Goal: Communication & Community: Answer question/provide support

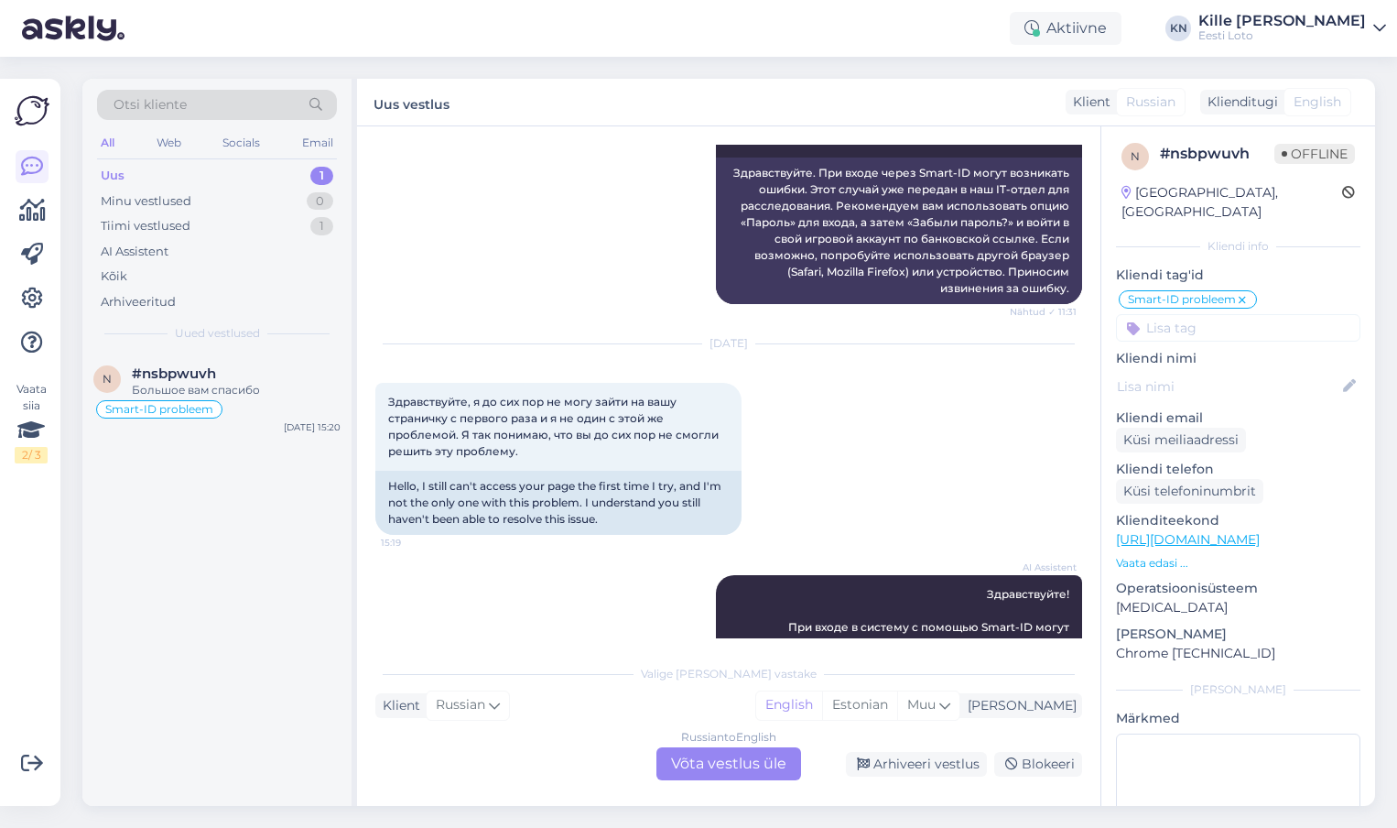
scroll to position [2484, 0]
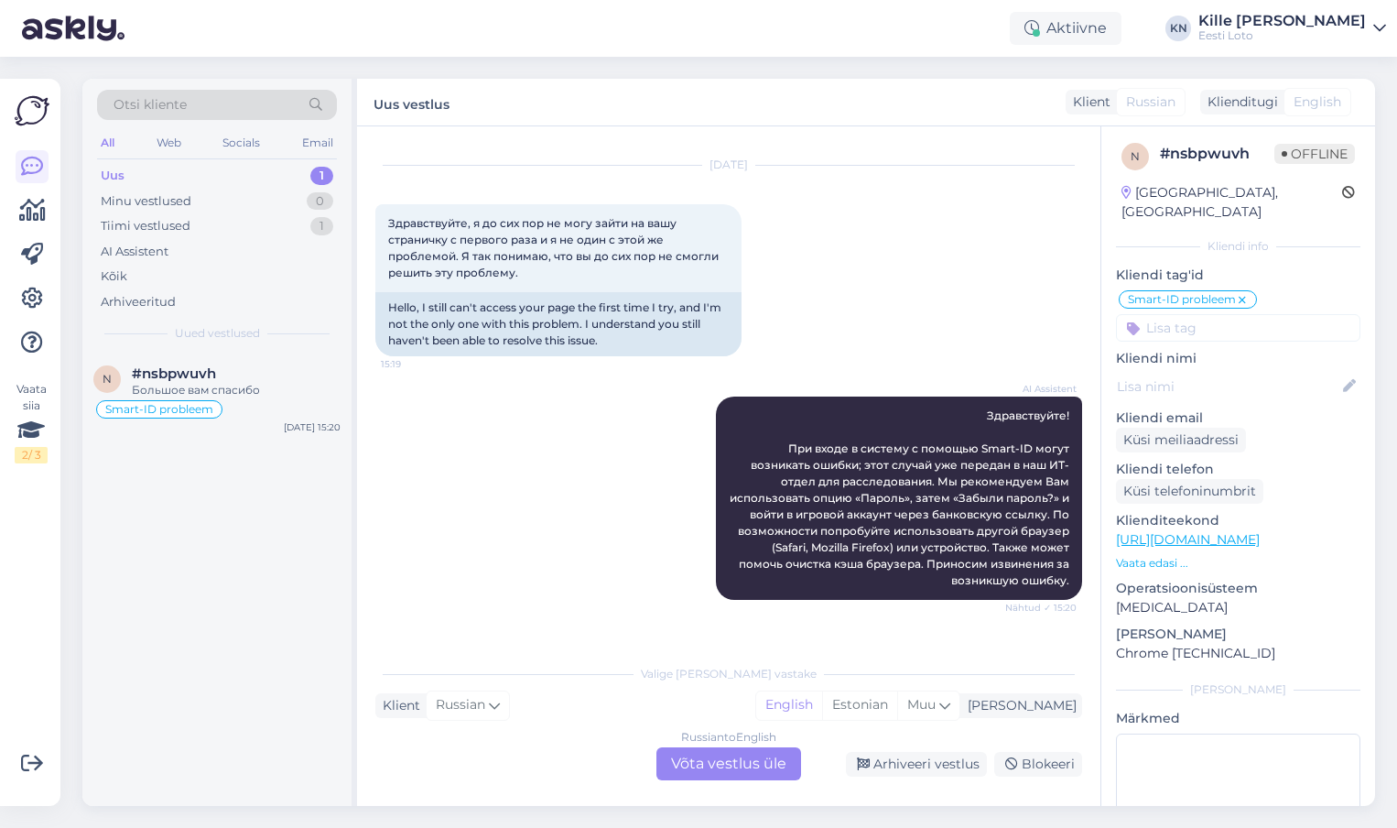
click at [714, 768] on div "Russian to English Võta vestlus üle" at bounding box center [729, 763] width 145 height 33
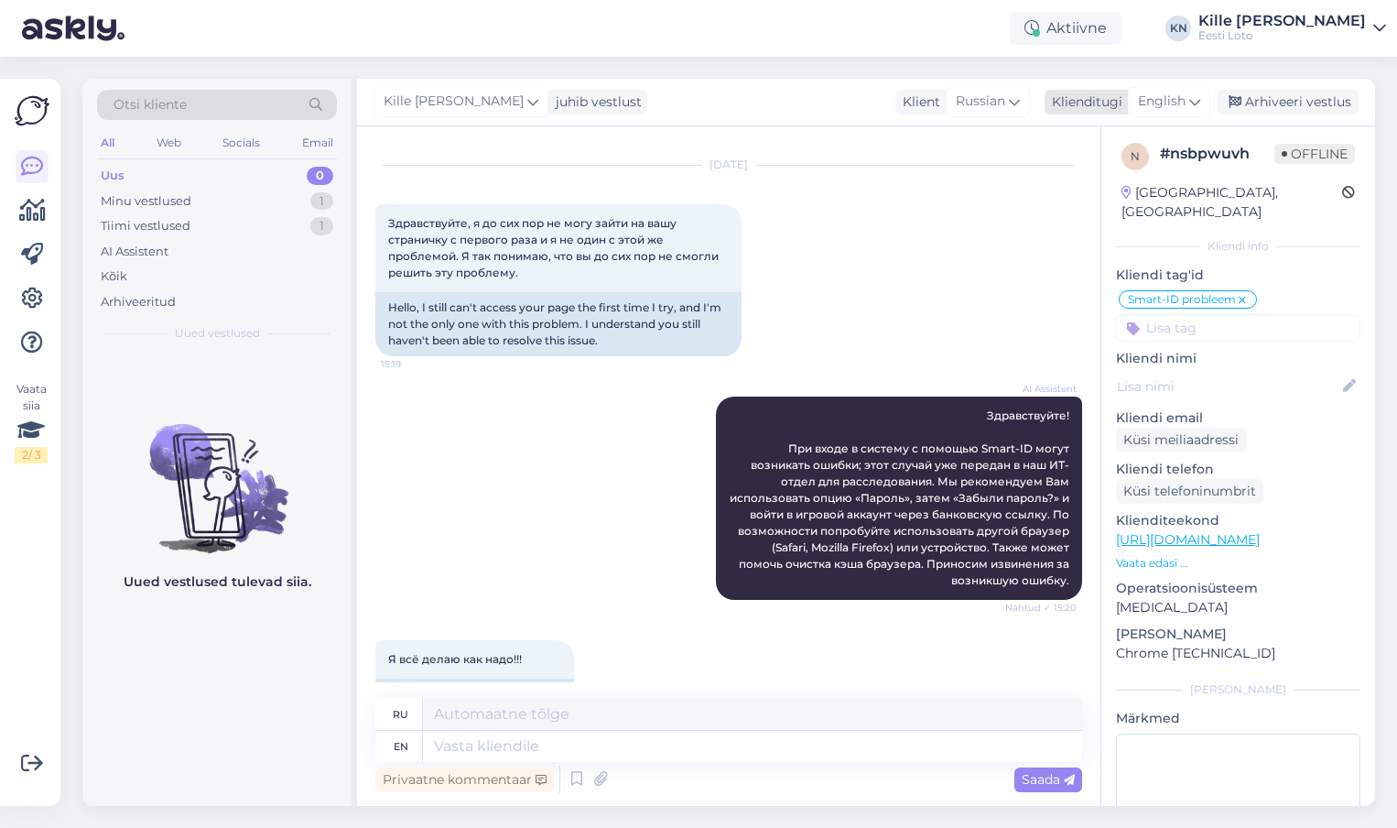
click at [1178, 104] on span "English" at bounding box center [1162, 102] width 48 height 20
click at [1113, 170] on link "Estonian" at bounding box center [1127, 182] width 201 height 29
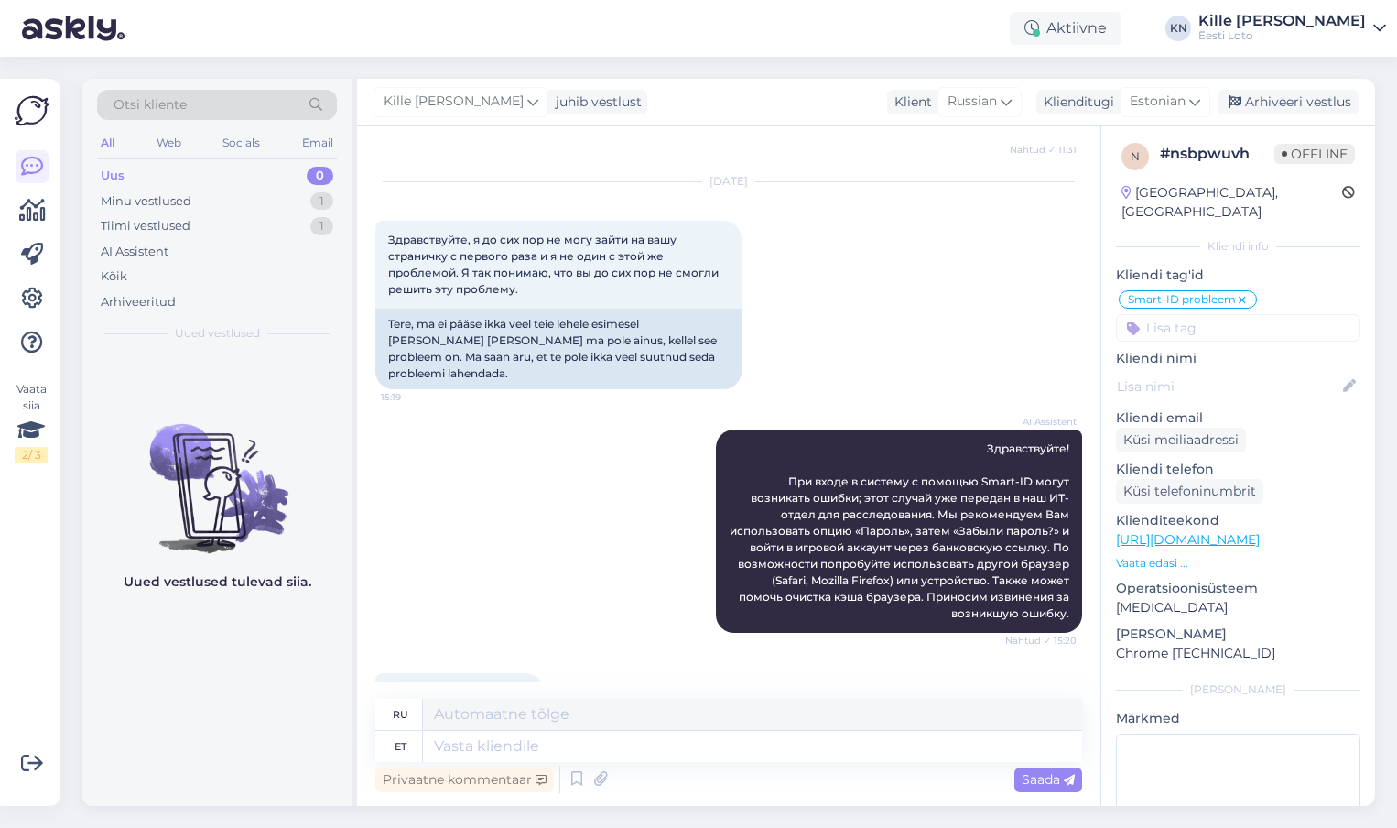
scroll to position [2468, 0]
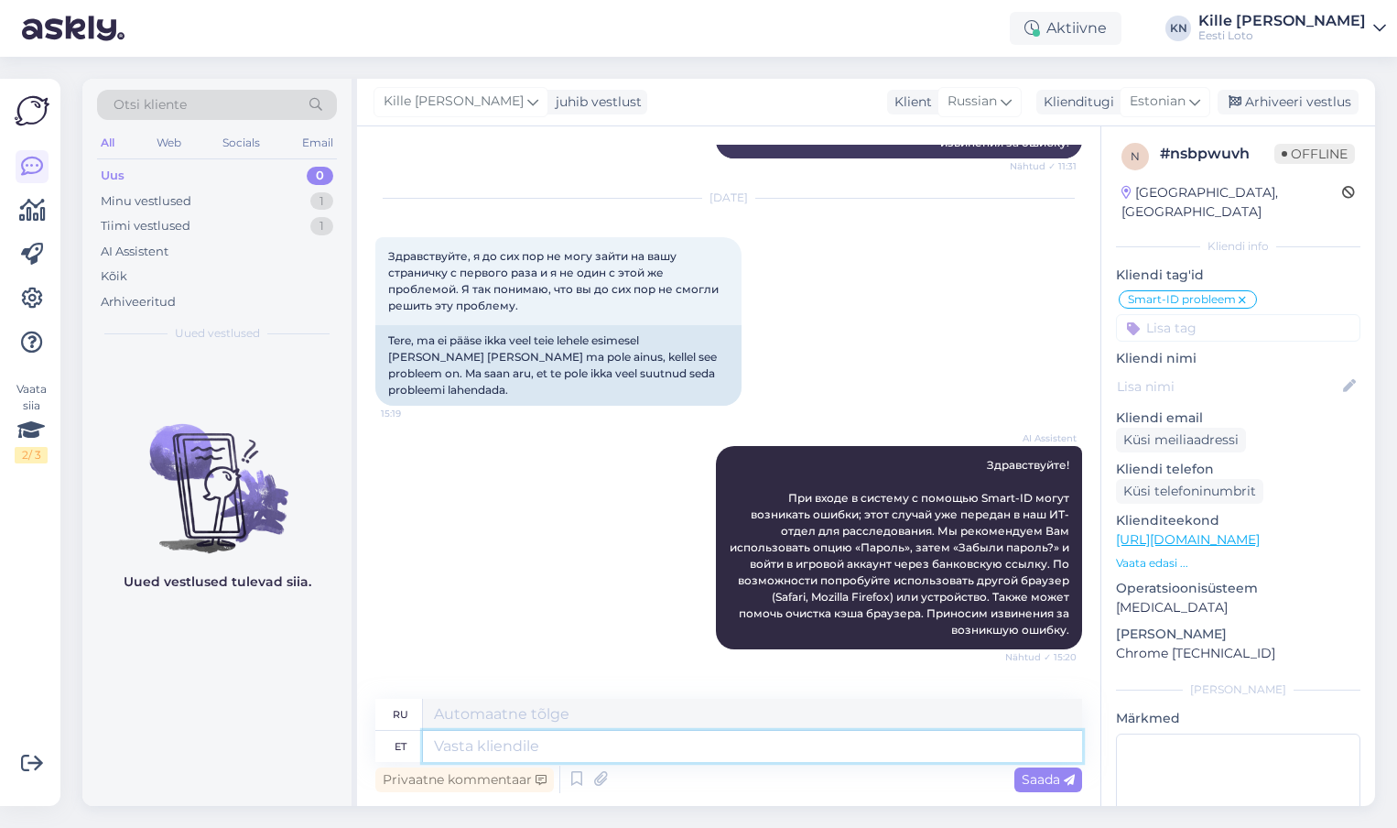
click at [564, 745] on textarea at bounding box center [752, 746] width 659 height 31
type textarea "P"
click at [544, 744] on textarea at bounding box center [752, 746] width 659 height 31
type textarea "Palun"
type textarea "Пожалуйста"
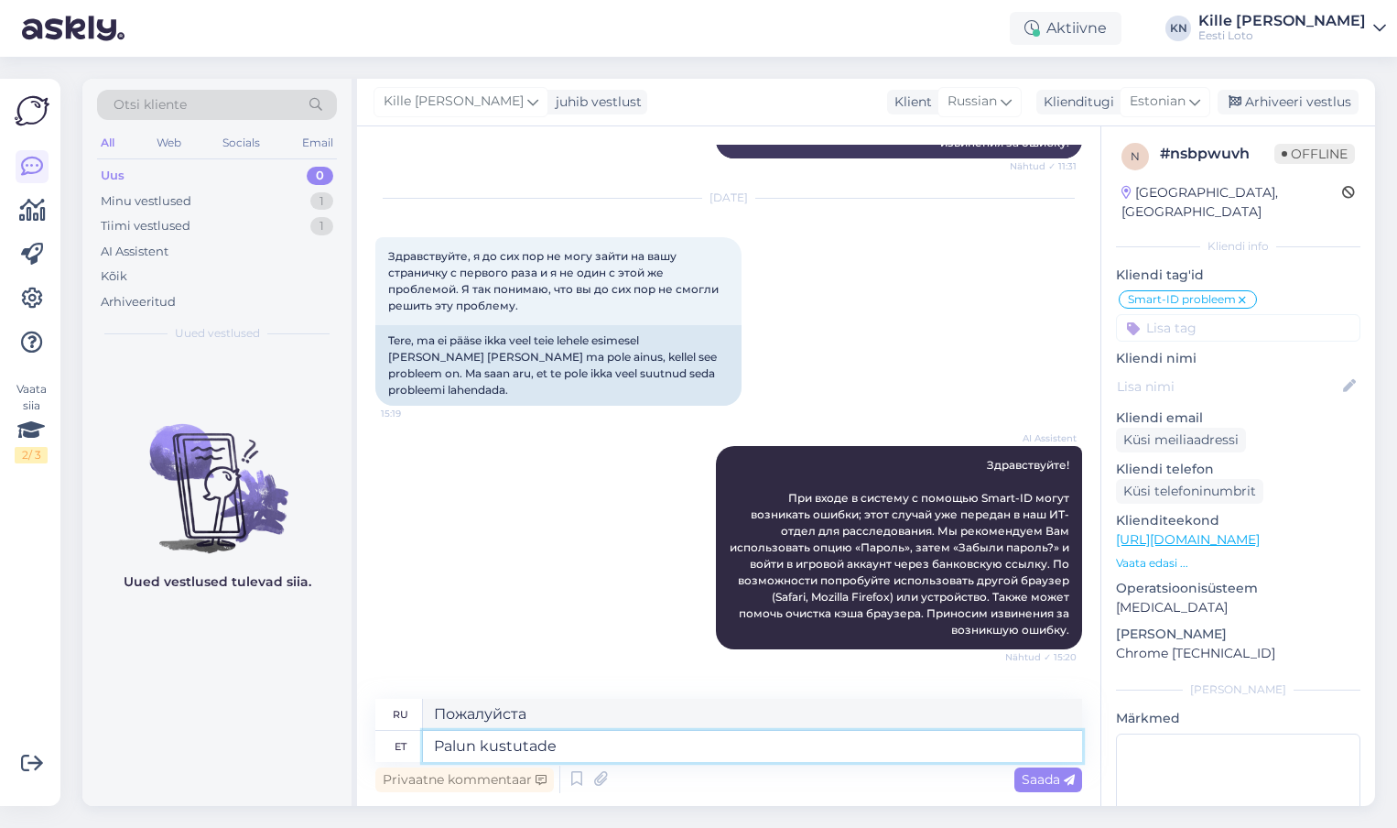
type textarea "Palun kustutade v"
type textarea "Пожалуйста, удалите."
type textarea "Palun kustutade veebileht"
type textarea "Пожалуйста, удалите веб-страницы."
type textarea "Palun kustutade veebilehitseja va"
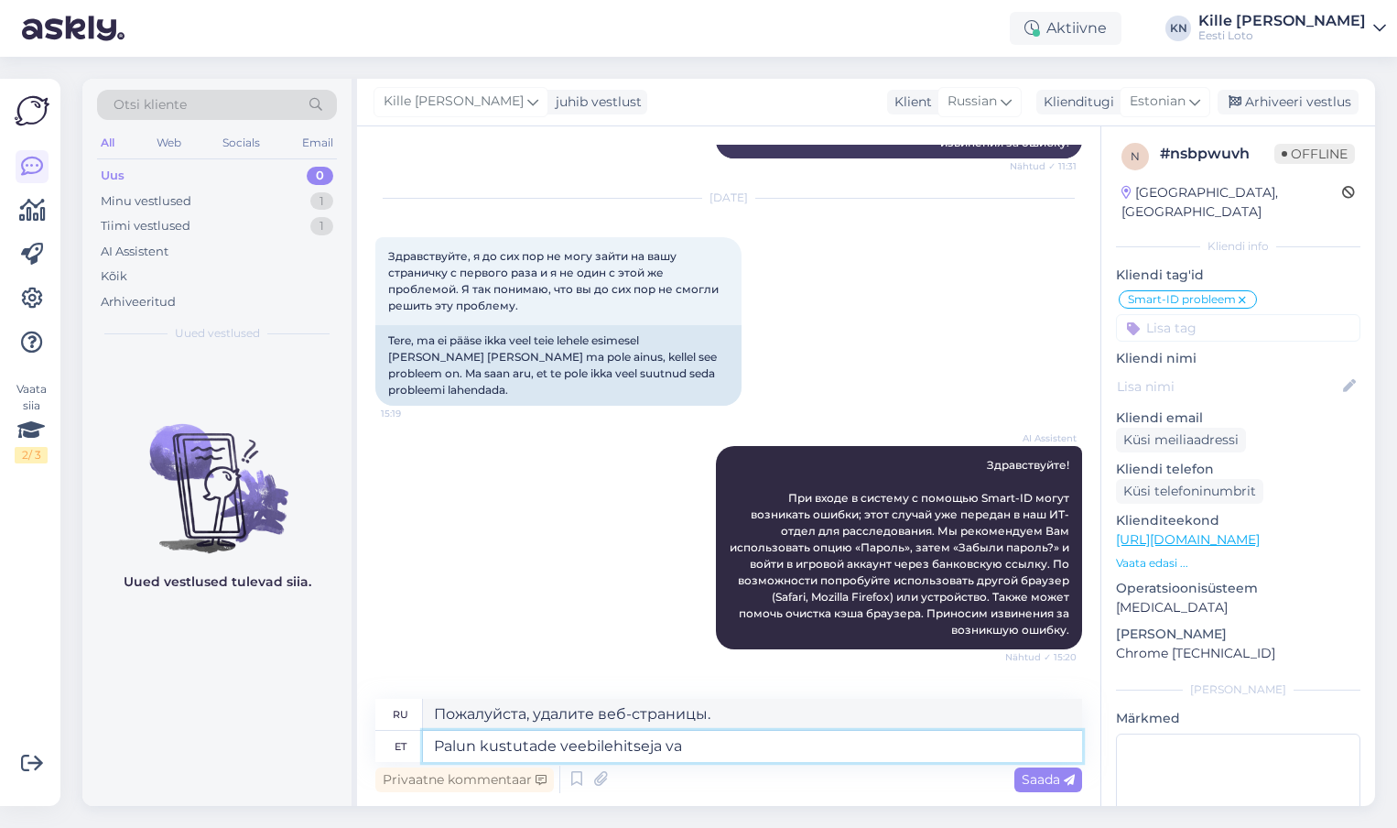
type textarea "Пожалуйста, удалите веб-браузер."
type textarea "Palun kustutade veebilehitseja vahemälu"
type textarea "Пожалуйста, очистите кэш браузера."
click at [553, 741] on textarea "Palun kustutade veebilehitseja vahemälu" at bounding box center [752, 746] width 659 height 31
click at [734, 748] on textarea "Palun kustutage veebilehitseja vahemälu" at bounding box center [752, 746] width 659 height 31
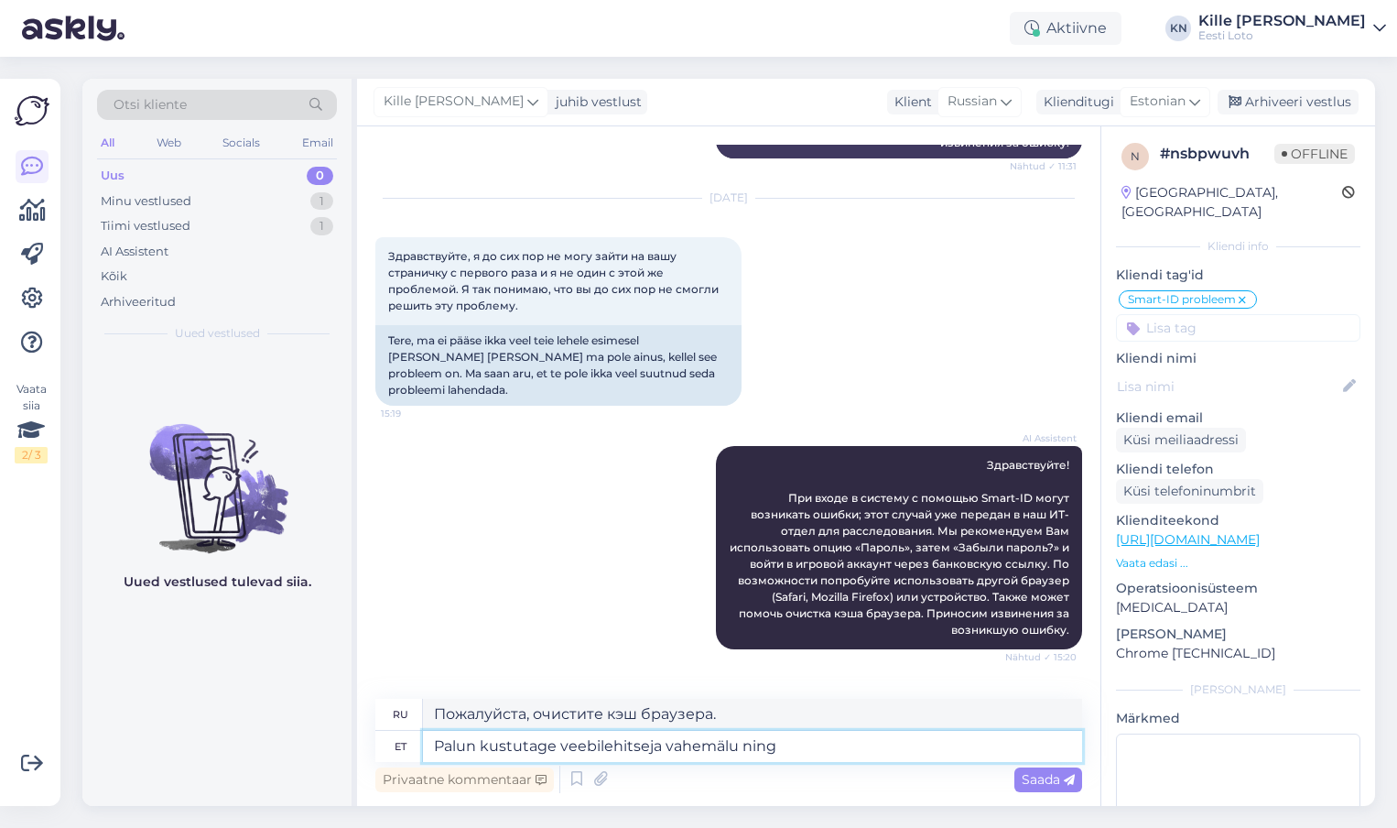
type textarea "Palun kustutage veebilehitseja vahemälu ning a"
type textarea "Пожалуйста, очистите кэш браузера [PERSON_NAME]"
type textarea "Palun kustutage veebilehitseja vahemälu ning andke m"
type textarea "Пожалуйста, очистите кэш браузера и дайте"
type textarea "Palun kustutage veebilehitseja vahemälu ning andke mei"
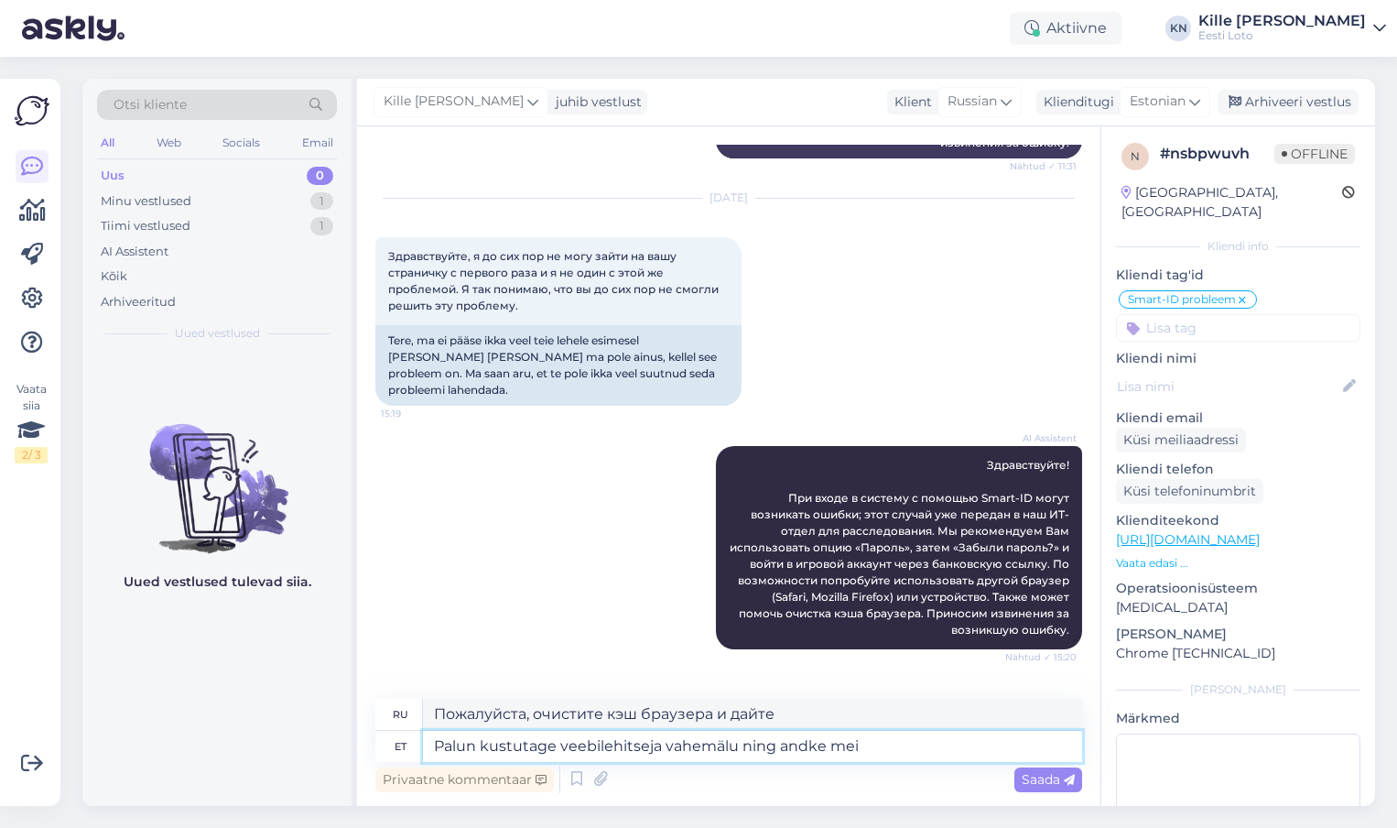
type textarea "Пожалуйста, очистите кэш браузера и сообщите нам."
type textarea "Palun kustutage veebilehitseja vahemälu ning andke meile"
type textarea "Пожалуйста, очистите кэш браузера и дайте мне"
type textarea "Palun kustutage veebilehitseja vahemälu ning andke [PERSON_NAME]"
type textarea "Пожалуйста, очистите кэш браузера и сообщите нам."
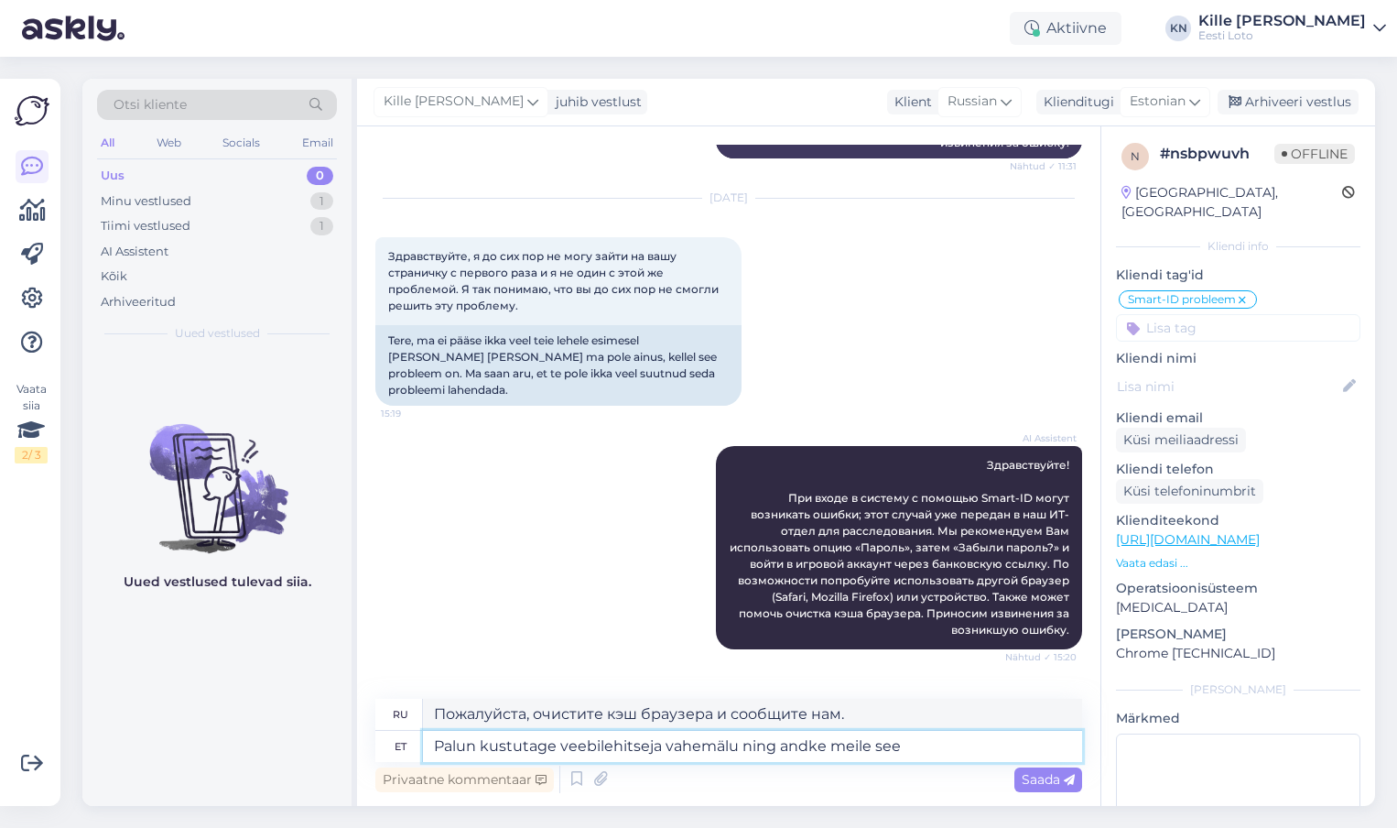
type textarea "Palun kustutage veebilehitseja vahemälu ning andke meile seej"
type textarea "Пожалуйста, очистите кэш браузера и напишите нам по электронной почте."
type textarea "Palun kustutage veebilehitseja vahemälu ning andke [PERSON_NAME]"
type textarea "Пожалуйста, очистите кэш браузера и сообщите нам."
type textarea "Palun kustutage veebilehitseja vahemälu ning andke meile seejärel te"
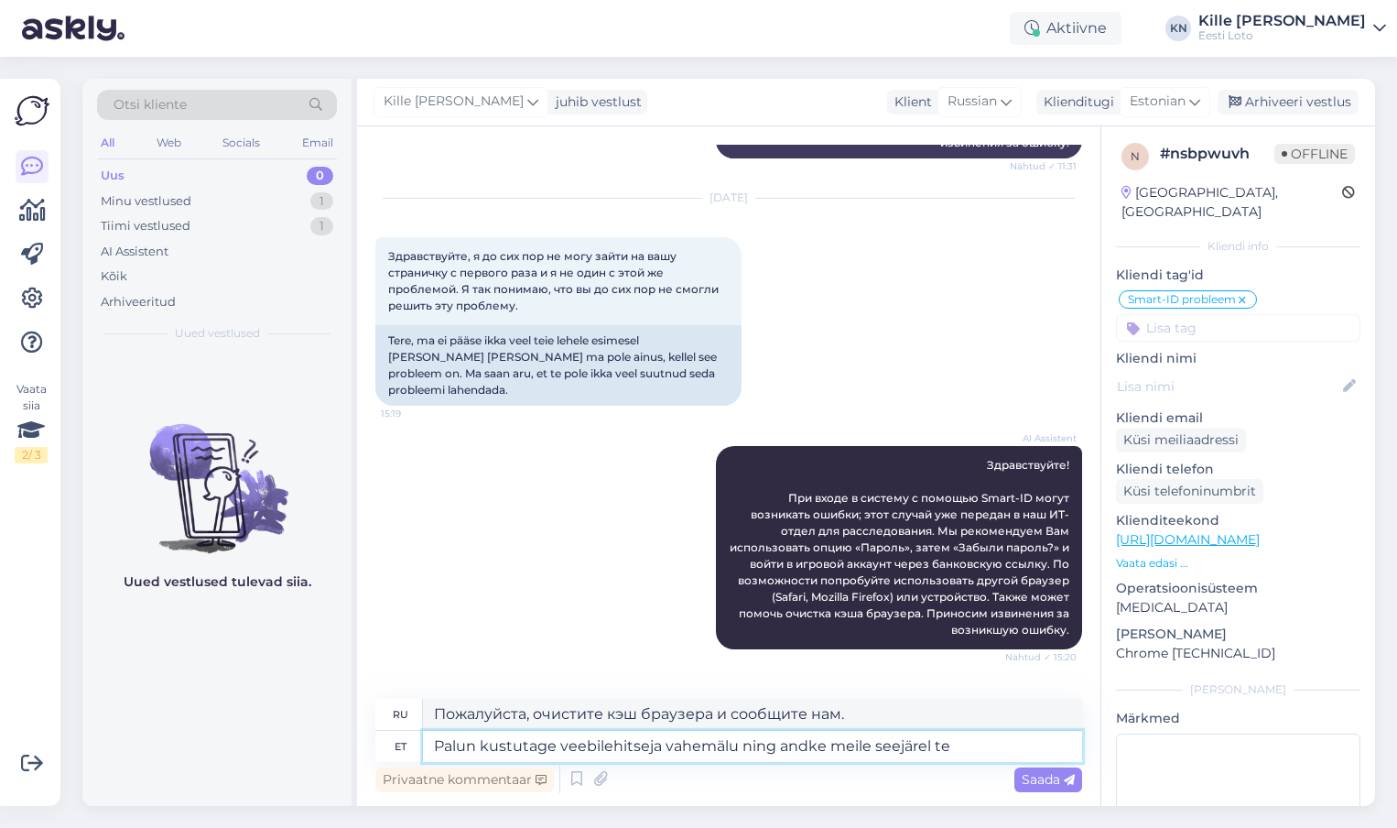
type textarea "Пожалуйста, очистите кэш браузера и [PERSON_NAME] нам знать."
type textarea "Palun kustutage veebilehitseja vahemälu ning andke meile seejärel teada"
type textarea "Пожалуйста, очистите кэш браузера и сообщите нам."
type textarea "Palun kustutage veebilehitseja vahemälu ning andke meile seejärel teada, kas"
type textarea "Пожалуйста, очистите кэш браузера и [PERSON_NAME] нам знать, также"
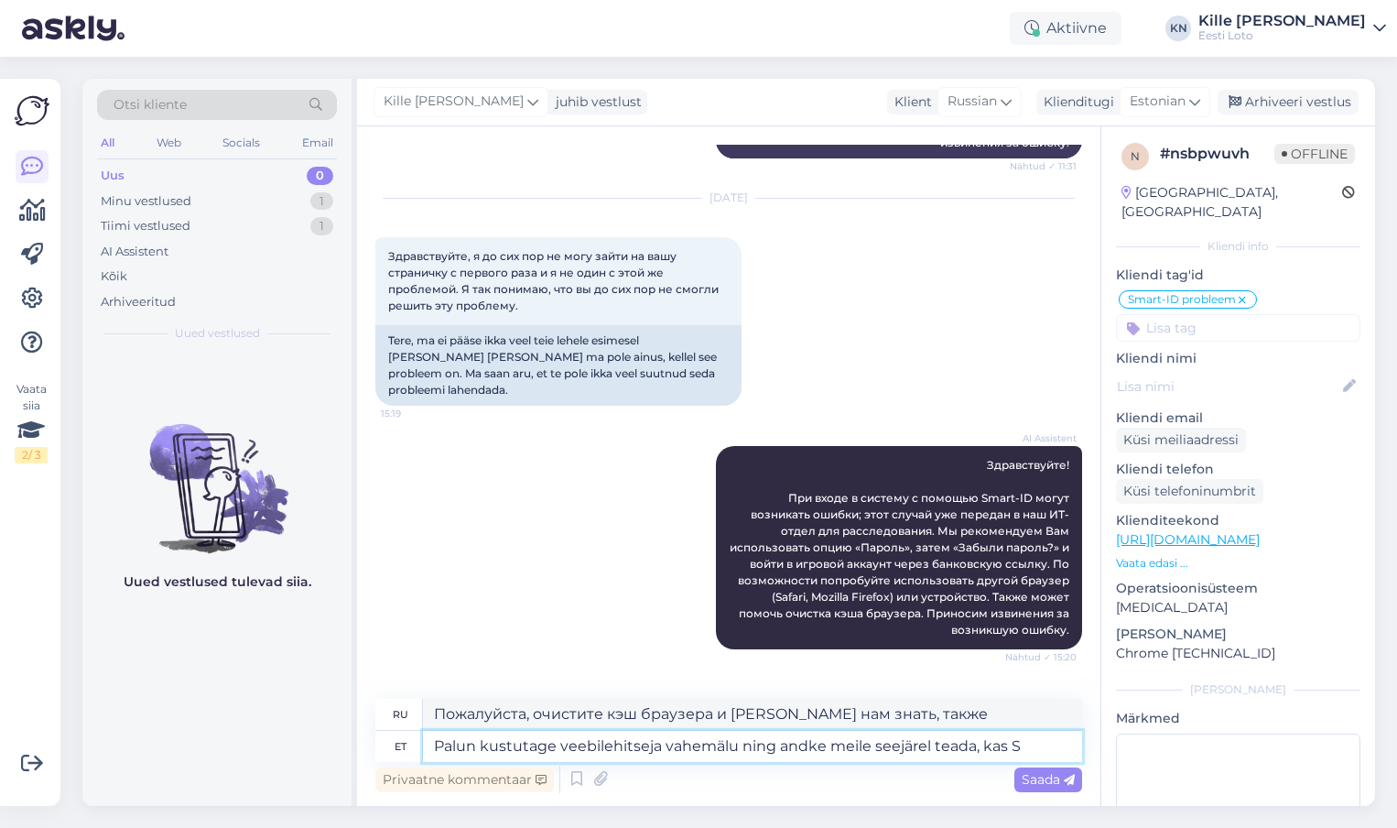
type textarea "Palun kustutage veebilehitseja vahemälu ning andke meile seejärel teada, kas Sm"
type textarea "Пожалуйста, очистите кэш браузера и сообщите нам, если"
type textarea "Palun kustutage veebilehitseja vahemälu ning andke meile seejärel teada, kas Sma"
type textarea "Пожалуйста, очистите кэш браузера и сообщите нам, если S"
type textarea "Palun kustutage veebilehitseja vahemälu ning andke meile seejärel teada, kas Sm…"
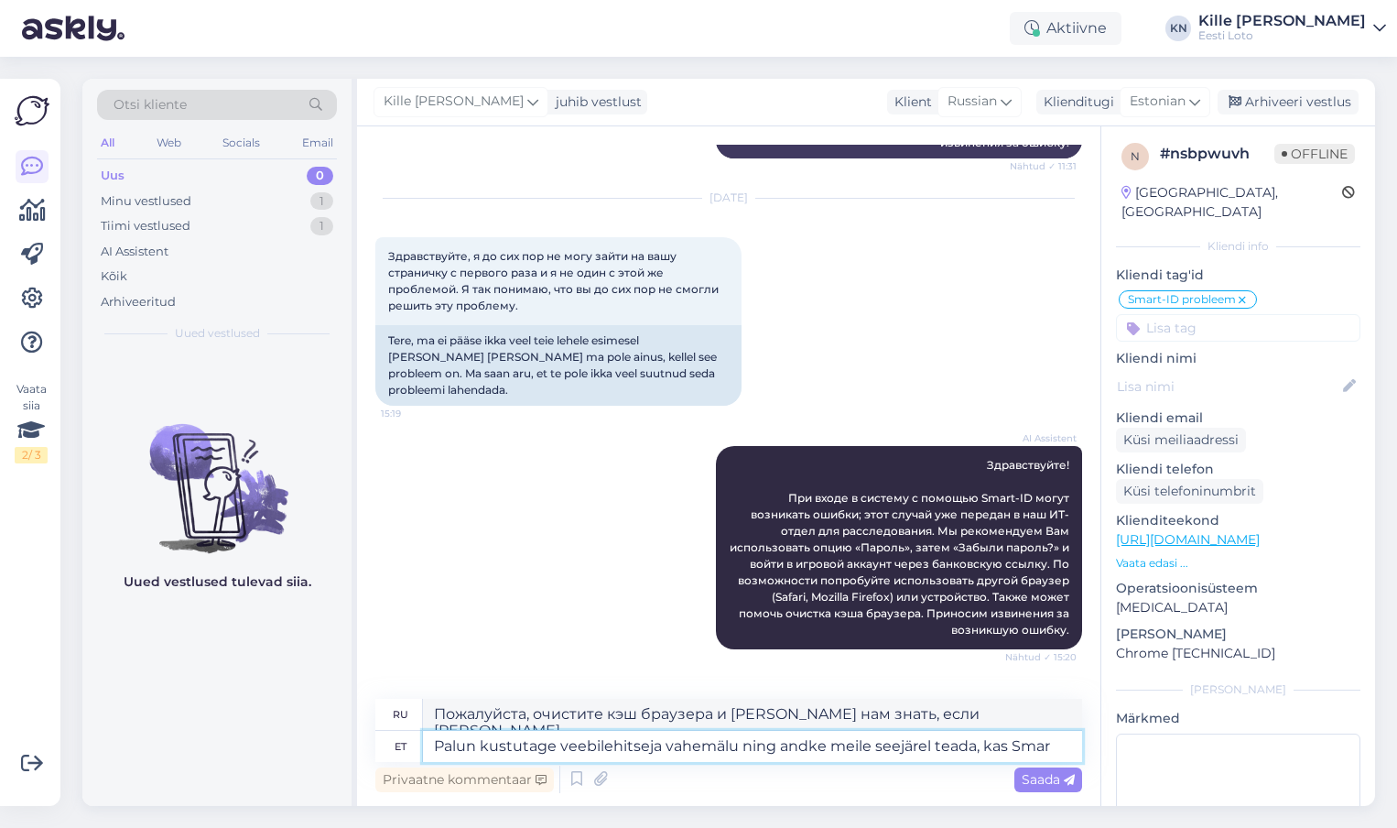
type textarea "Пожалуйста, очистите кэш браузера и [PERSON_NAME] нам знать, если [PERSON_NAME]"
type textarea "Palun kustutage veebilehitseja vahemälu ning andke meile seejärel teada, kas [P…"
type textarea "Пожалуйста, очистите кэш браузера и сообщите нам, если Smart"
type textarea "Palun kustutage veebilehitseja vahemälu ning andke meile seejärel teada, kas Sm…"
type textarea "Пожалуйста, очистите кэш браузера и сообщите нам, если Smart-"
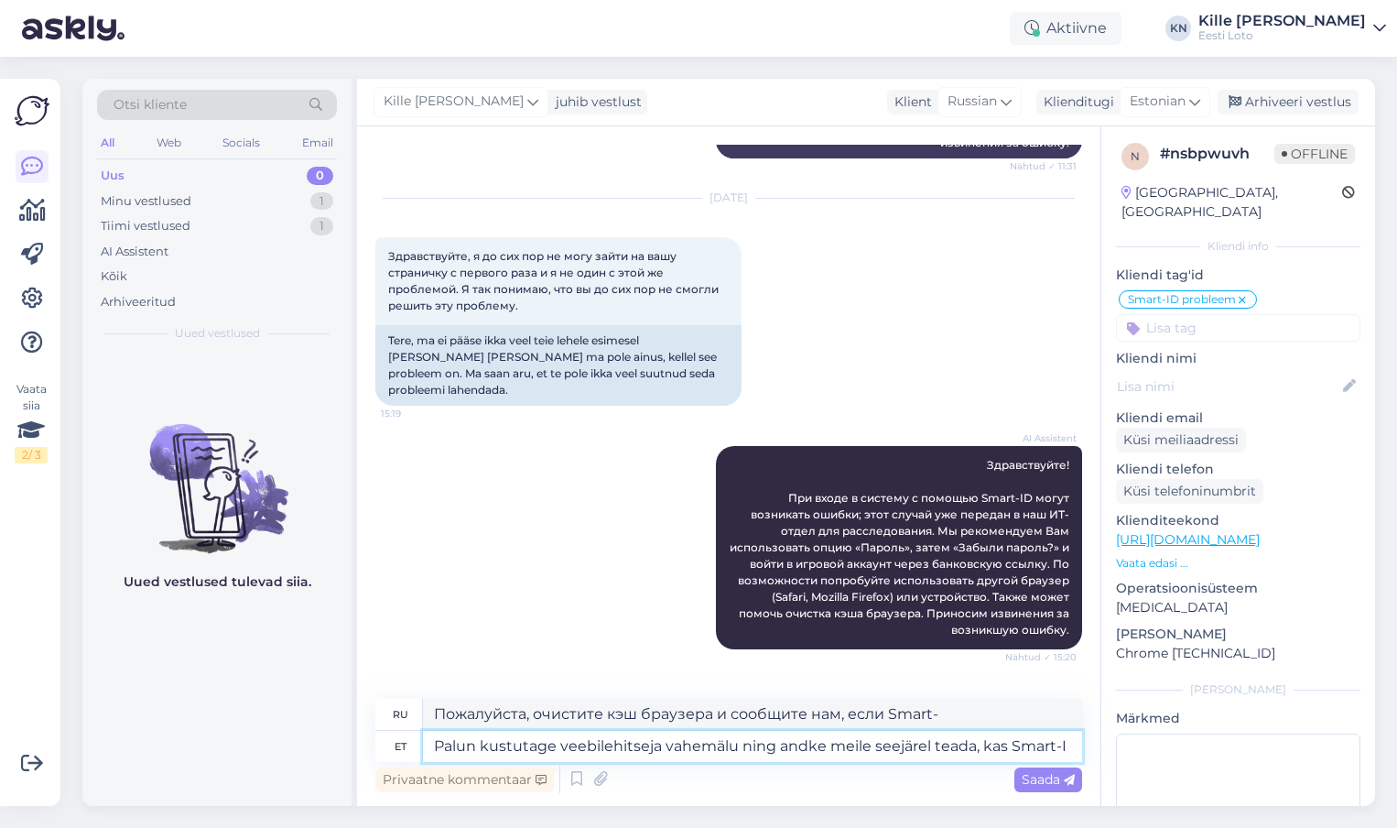
type textarea "Palun kustutage veebilehitseja vahemälu ning andke meile seejärel teada, kas Sm…"
type textarea "Пожалуйста, очистите кэш браузера и сообщите нам, если Smart-I"
type textarea "Palun kustutage veebilehitseja vahemälu ning andke meile seejärel teada, kas Sm…"
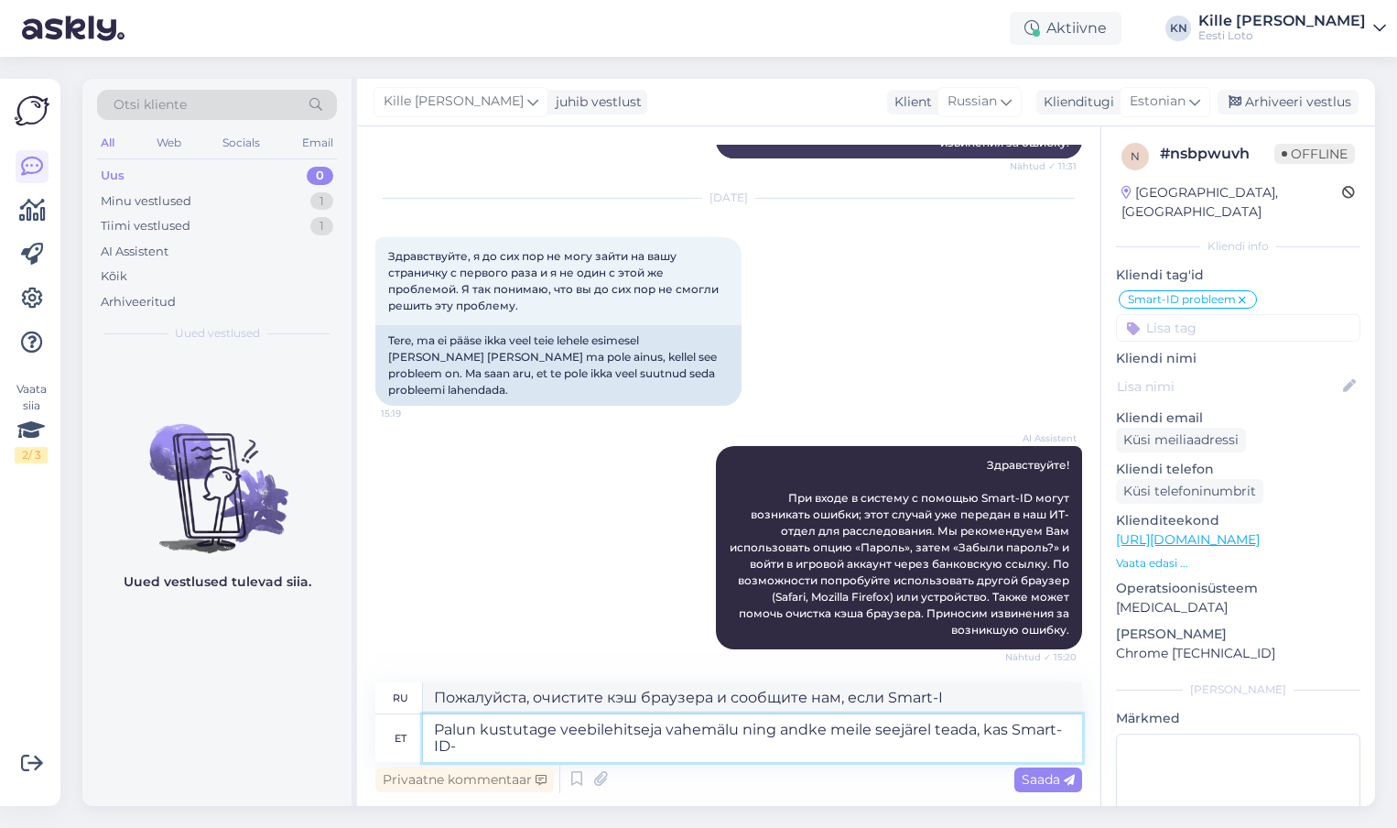
type textarea "Пожалуйста, очистите кэш браузера и сообщите нам, работает ли Smart-ID."
type textarea "Palun kustutage veebilehitseja vahemälu ning andke meile seejärel teada, kas Sm…"
type textarea "Пожалуйста, очистите кэш браузера и сообщите нам, если Smart-ID-g"
type textarea "Palun kustutage veebilehitseja vahemälu ning andke meile seejärel teada, kas Sm…"
type textarea "Пожалуйста, очистите кэш браузера, а затем сообщите нам, можете ли вы войти с п…"
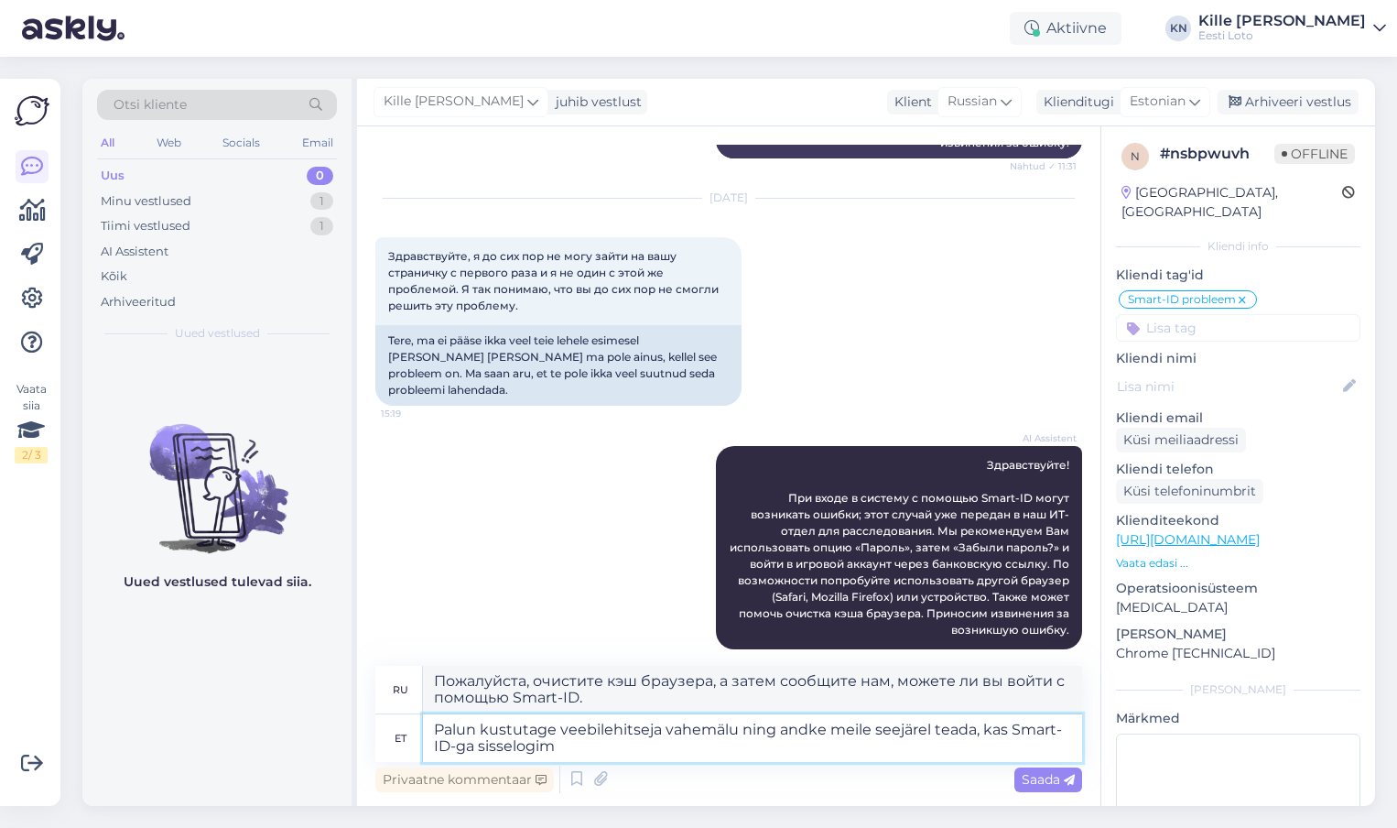
type textarea "Palun kustutage veebilehitseja vahemälu ning andke meile seejärel teada, kas Sm…"
type textarea "Пожалуйста, очистите кэш браузера, а затем сообщите нам, работает ли вход с пом…"
type textarea "Palun kustutage veebilehitseja vahemälu ning andke meile seejärel teada, kas Sm…"
type textarea "Очистите кэш браузера, а затем сообщите нам, работает ли вход с помощью Smart-I…"
type textarea "Palun kustutage veebilehitseja vahemälu ning andke meile seejärel teada, kas Sm…"
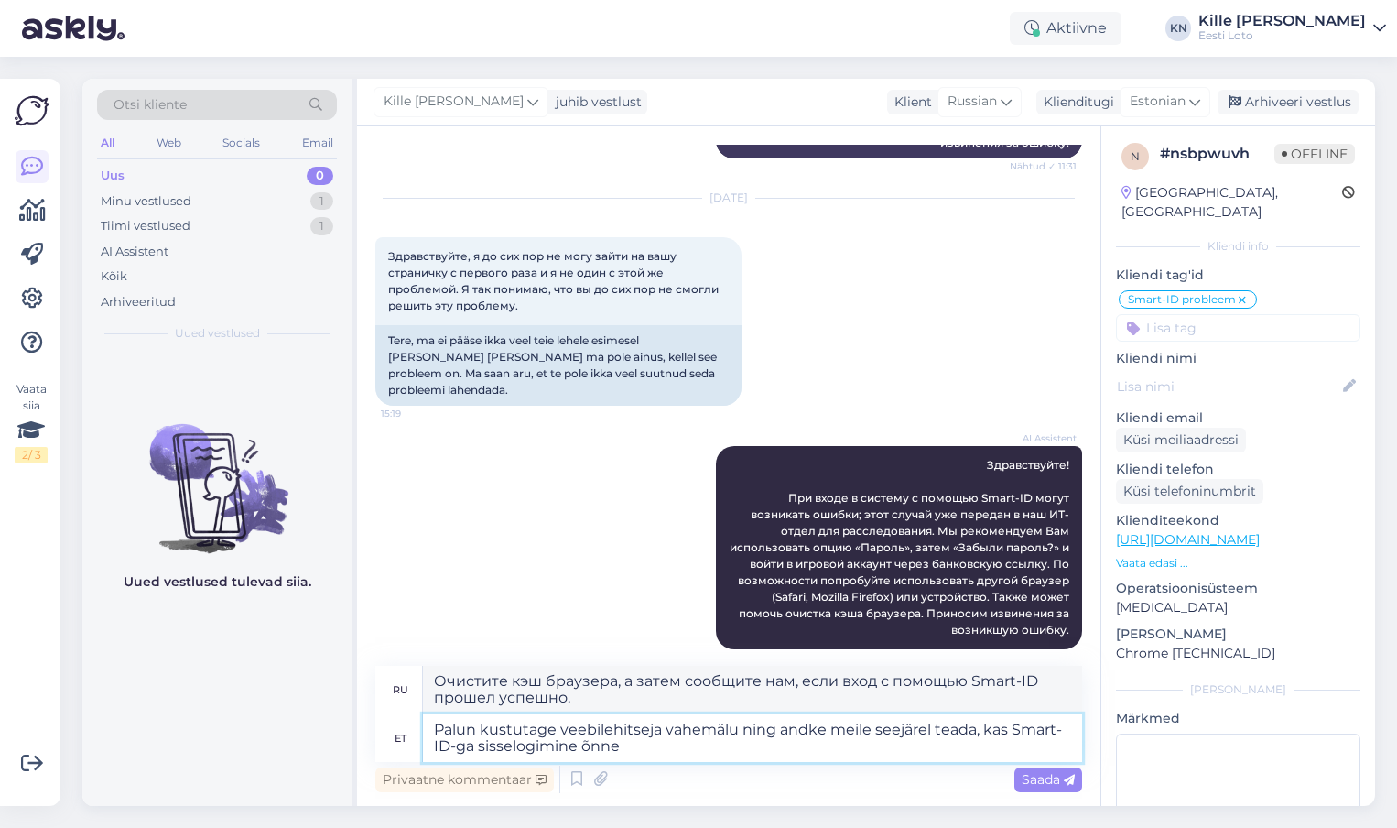
type textarea "Очистите кэш браузера, а затем сообщите нам, работает ли вход с помощью Smart-I…"
type textarea "Palun kustutage veebilehitseja vahemälu ning andke meile seejärel teada, kas Sm…"
type textarea "Пожалуйста, очистите кэш браузера, а затем сообщите нам, удалось ли вам войти в…"
type textarea "Palun kustutage veebilehitseja vahemälu ning andke meile seejärel teada, kas Sm…"
type textarea "Пожалуйста, очистите кэш браузера, а затем сообщите нам, можете ли вы войти в с…"
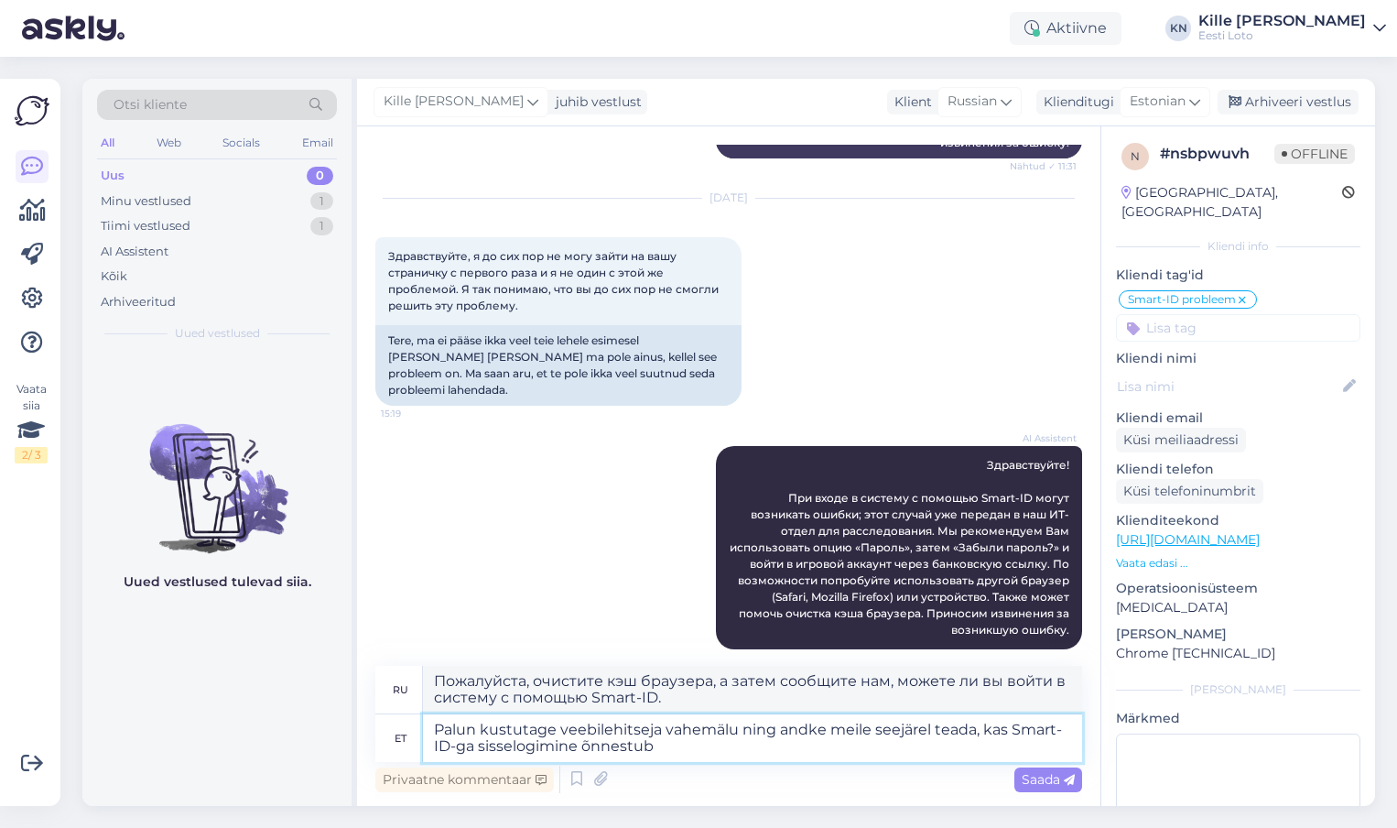
type textarea "Palun kustutage veebilehitseja vahemälu ning andke meile seejärel teada, kas Sm…"
type textarea "Пожалуйста, очистите кэш браузера, а затем сообщите нам, можете ли вы войти в с…"
click at [760, 748] on textarea "Palun kustutage veebilehitseja vahemälu ning andke meile seejärel teada, kas Sm…" at bounding box center [752, 738] width 659 height 48
type textarea "Palun kustutage veebilehitseja vahemälu ning andke meile seejärel teada, kas Sm…"
click at [1044, 769] on div "Saada" at bounding box center [1049, 779] width 68 height 25
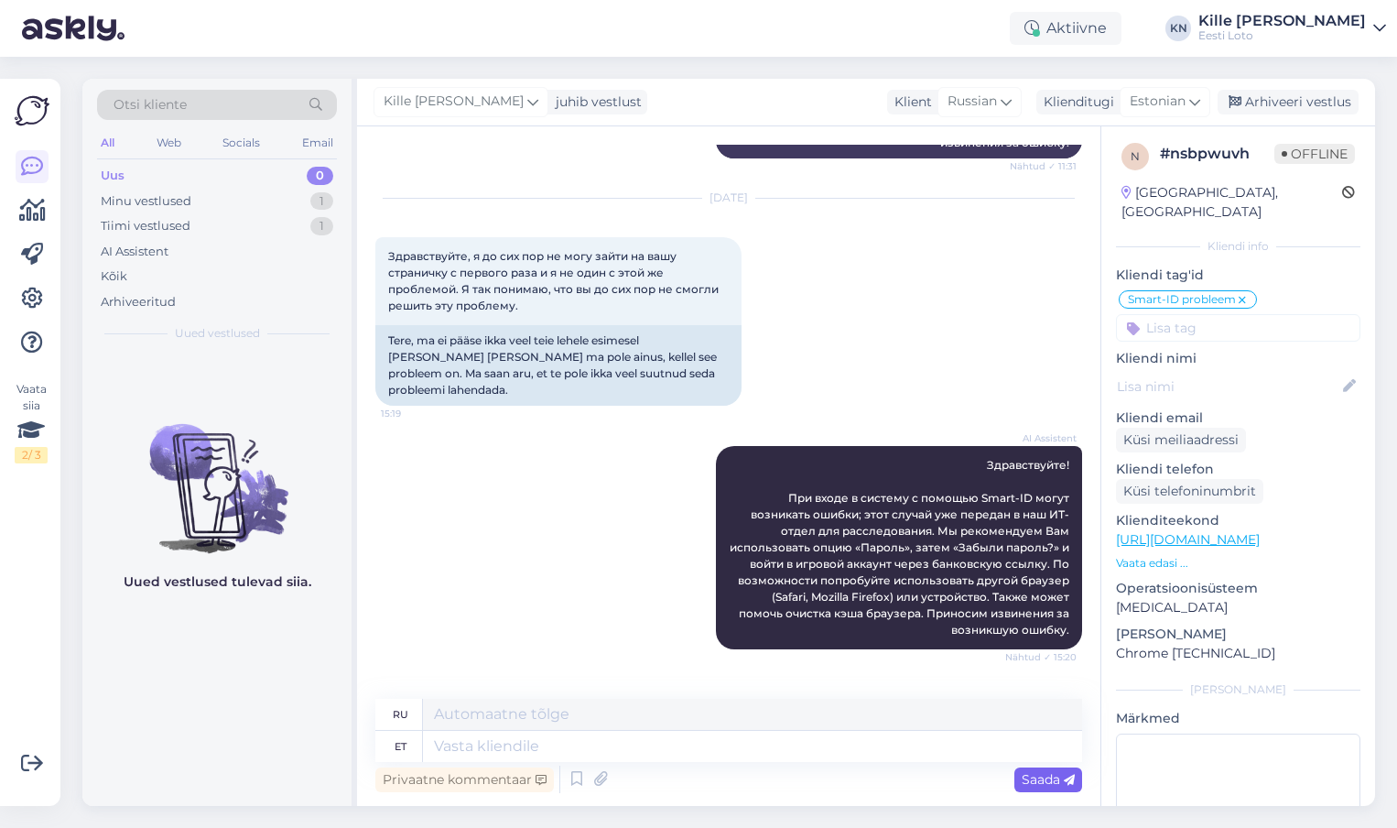
scroll to position [2946, 0]
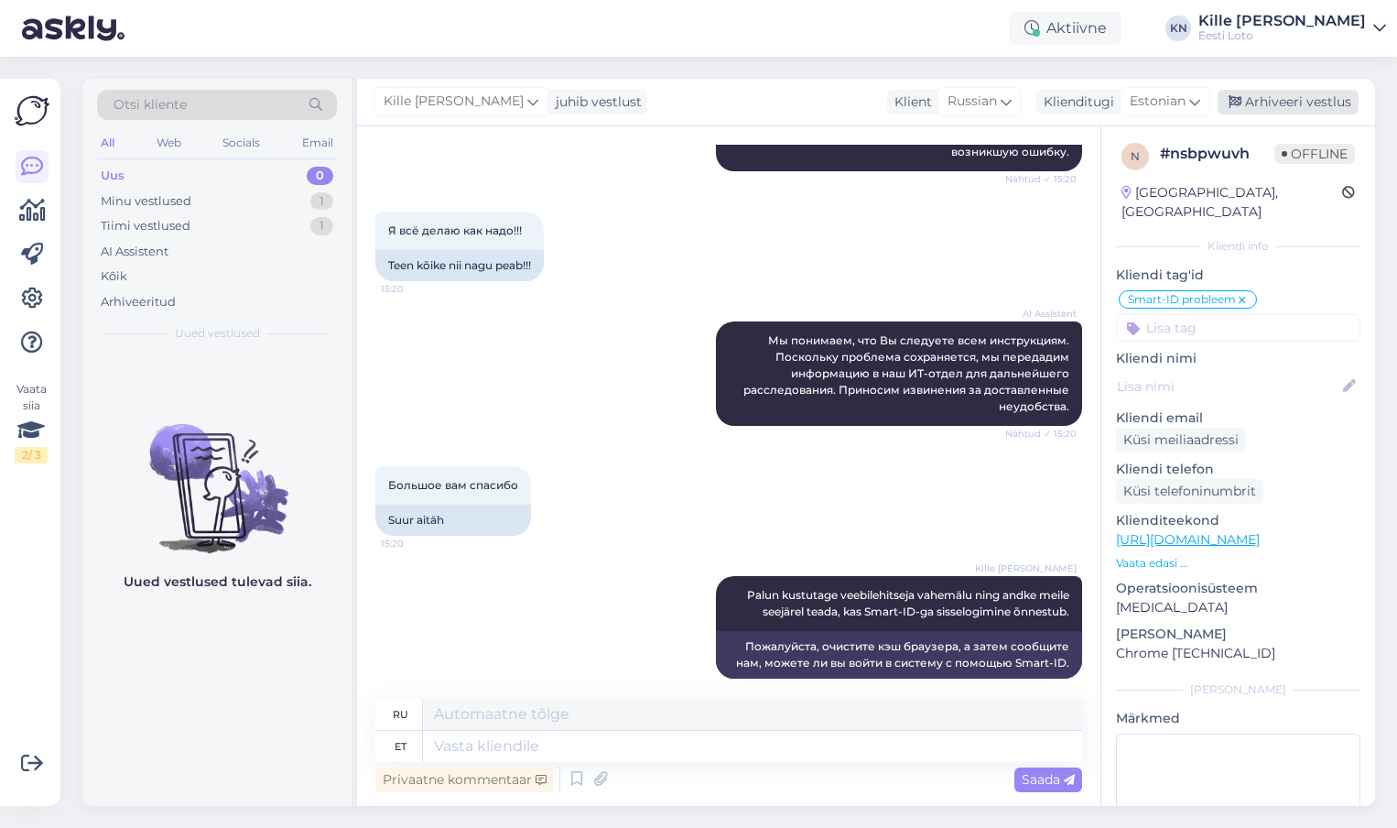
click at [1290, 92] on div "Arhiveeri vestlus" at bounding box center [1288, 102] width 141 height 25
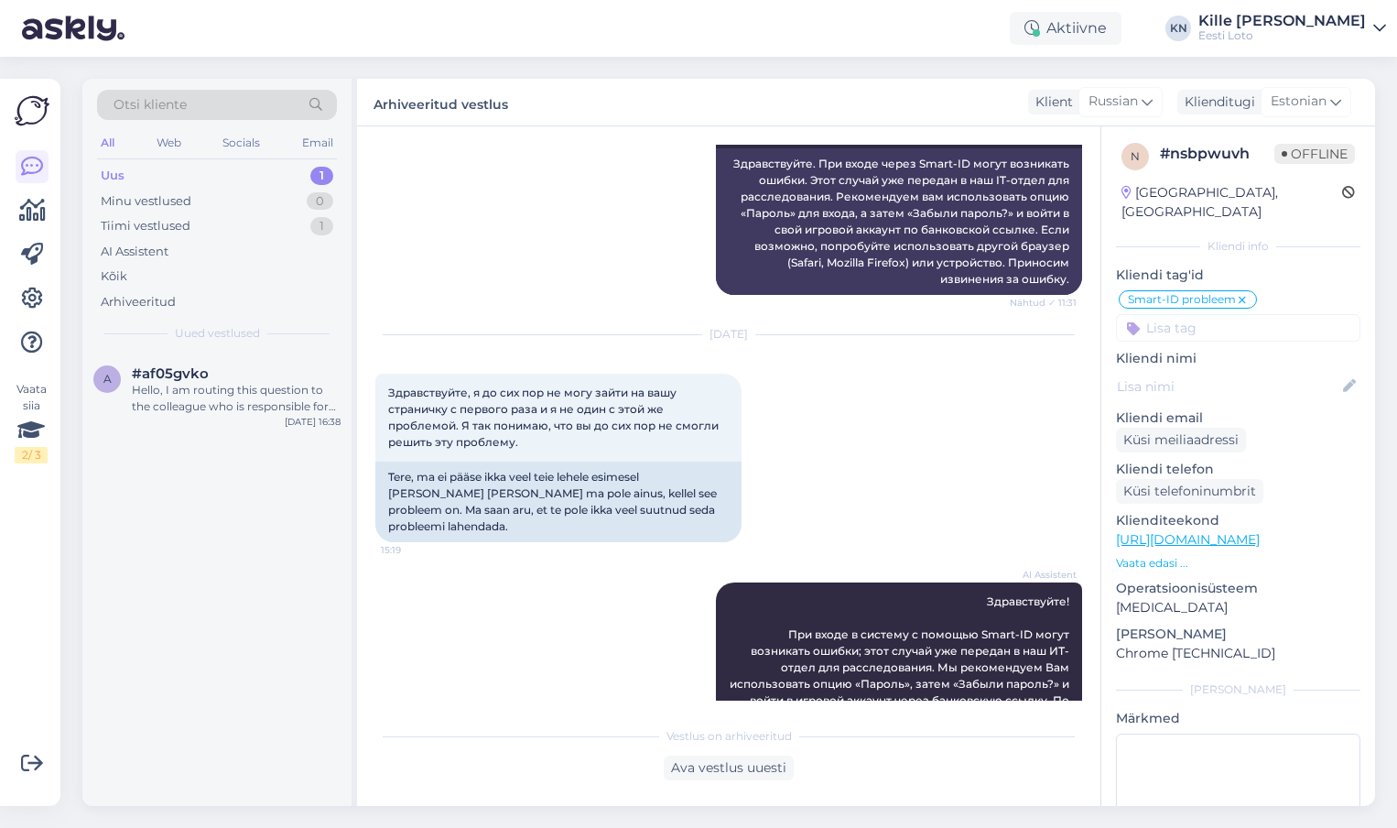
scroll to position [2927, 0]
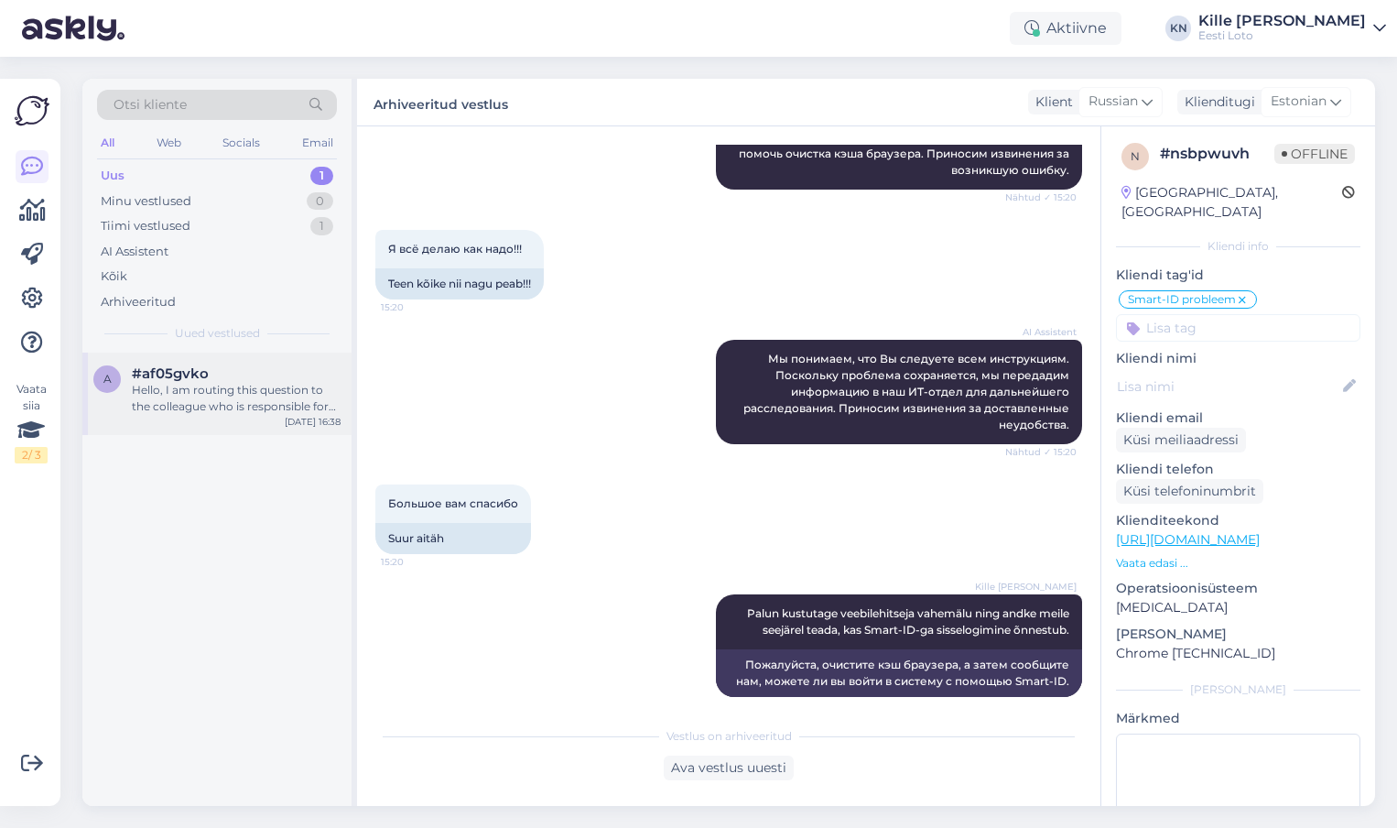
click at [271, 401] on div "Hello, I am routing this question to the colleague who is responsible for this …" at bounding box center [236, 398] width 209 height 33
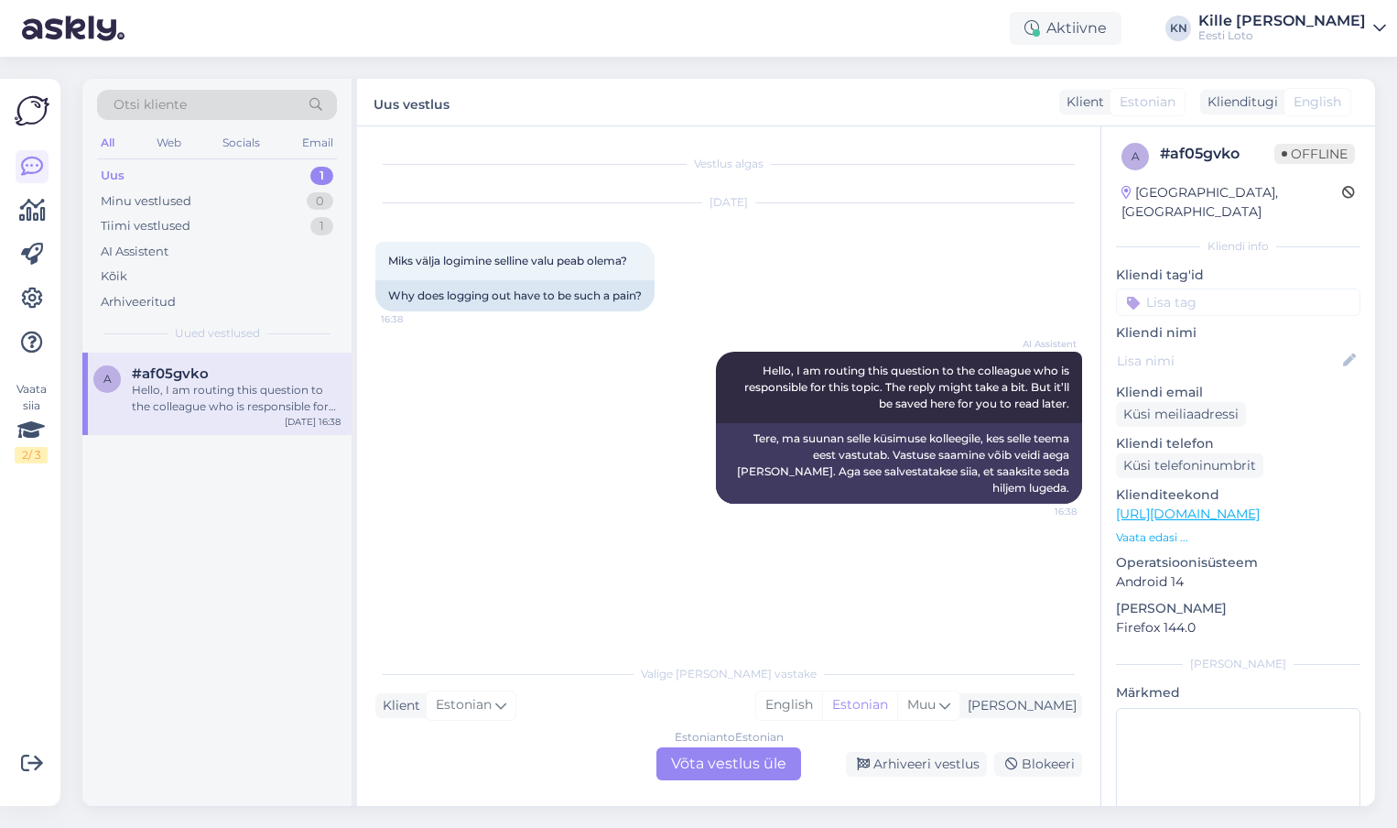
scroll to position [0, 0]
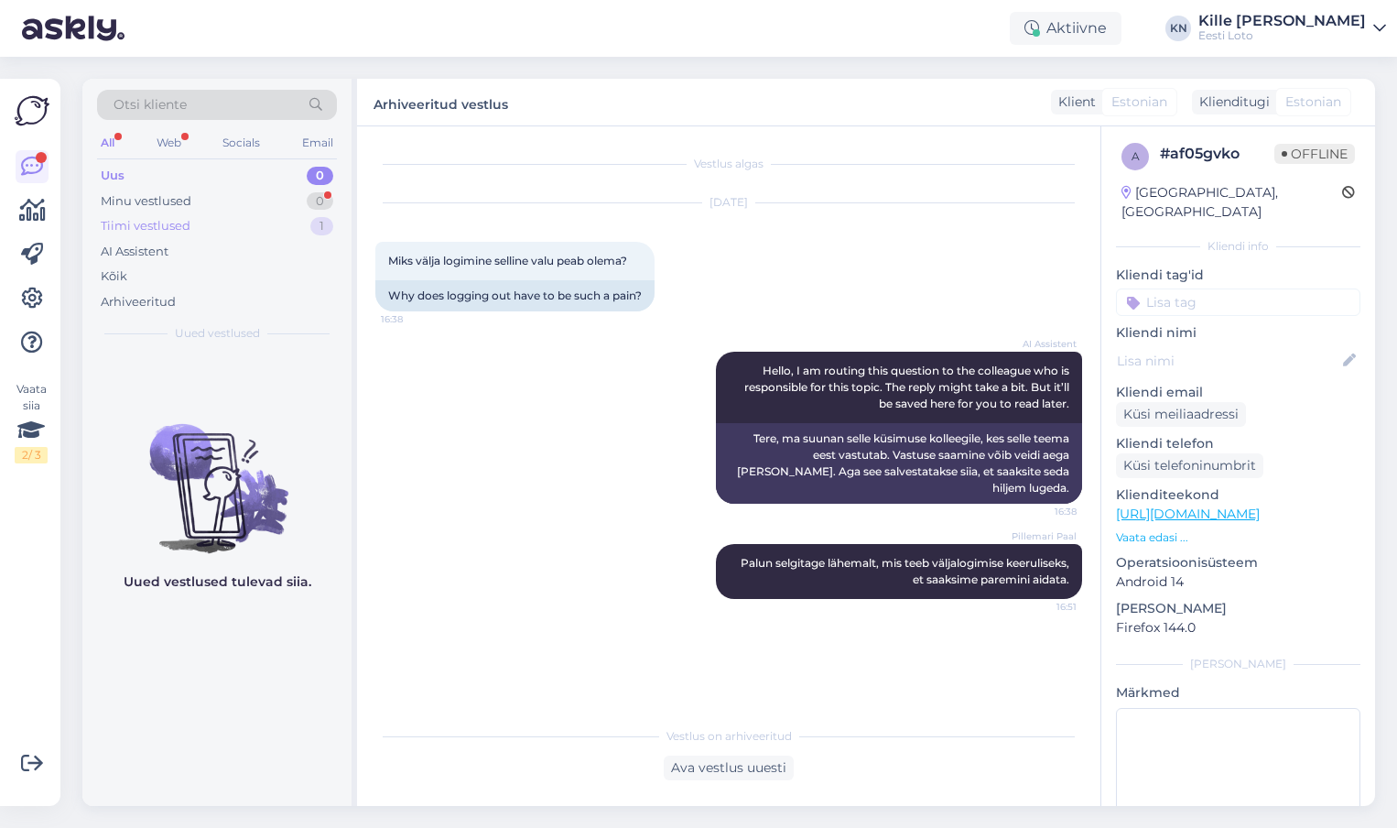
click at [199, 228] on div "Tiimi vestlused 1" at bounding box center [217, 226] width 240 height 26
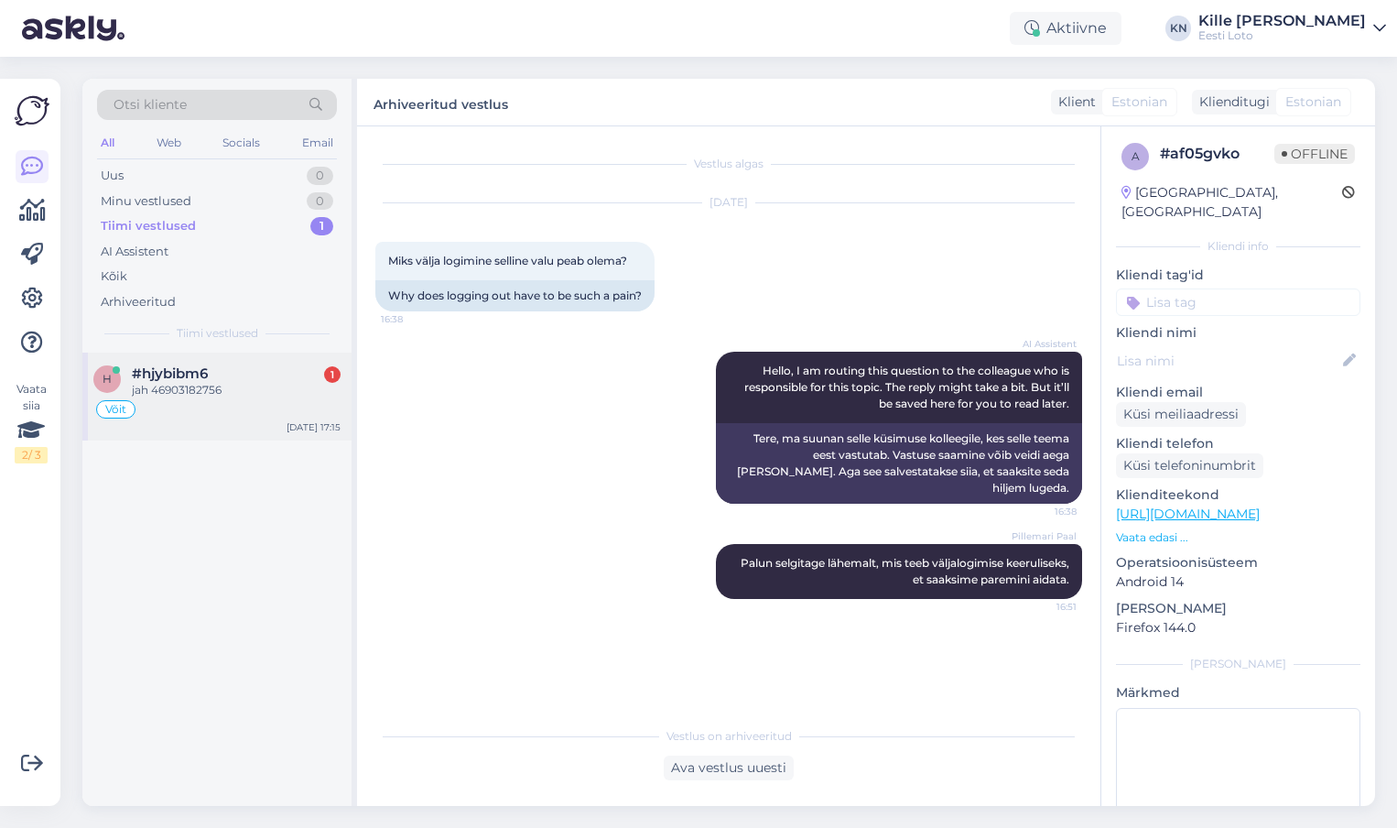
click at [224, 391] on div "jah 46903182756" at bounding box center [236, 390] width 209 height 16
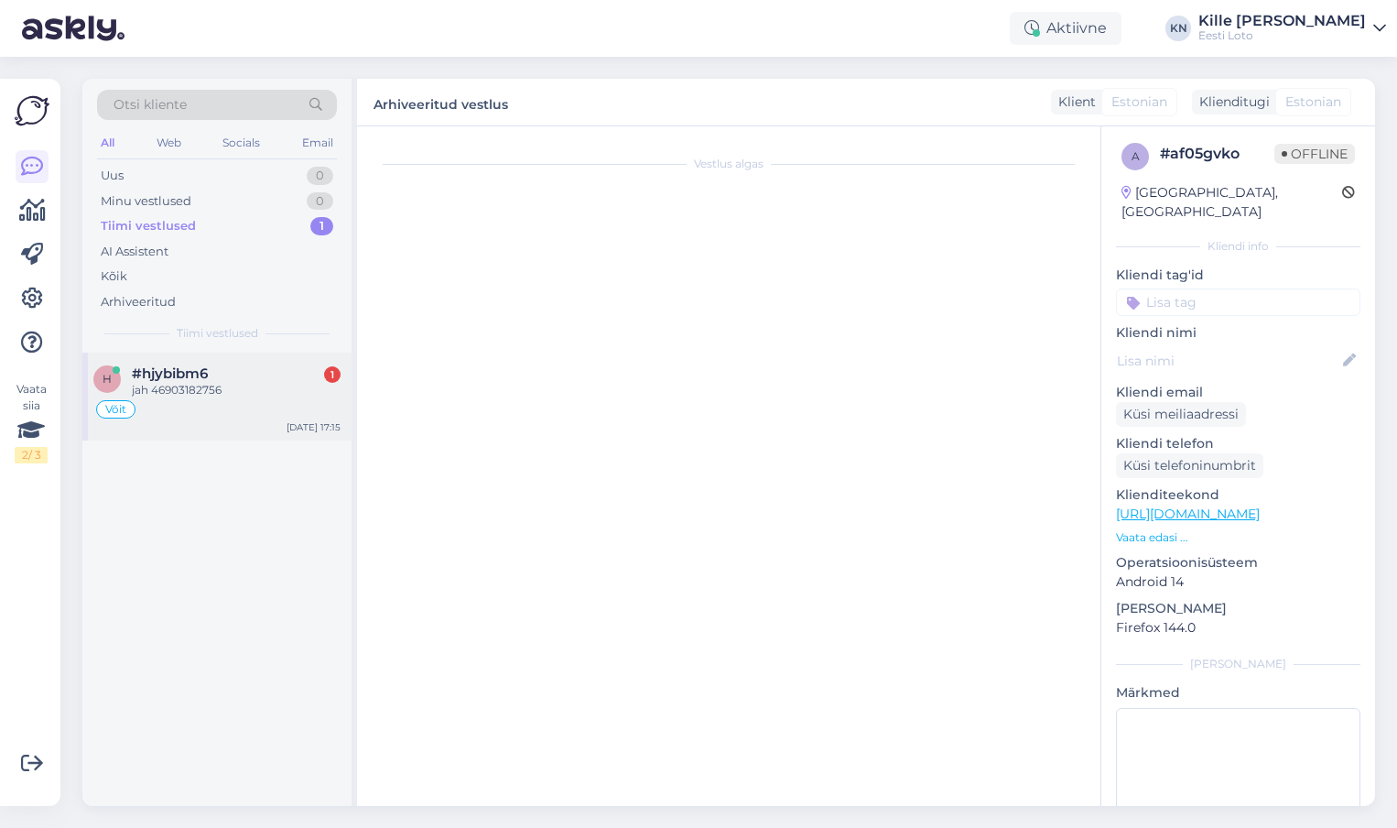
scroll to position [437, 0]
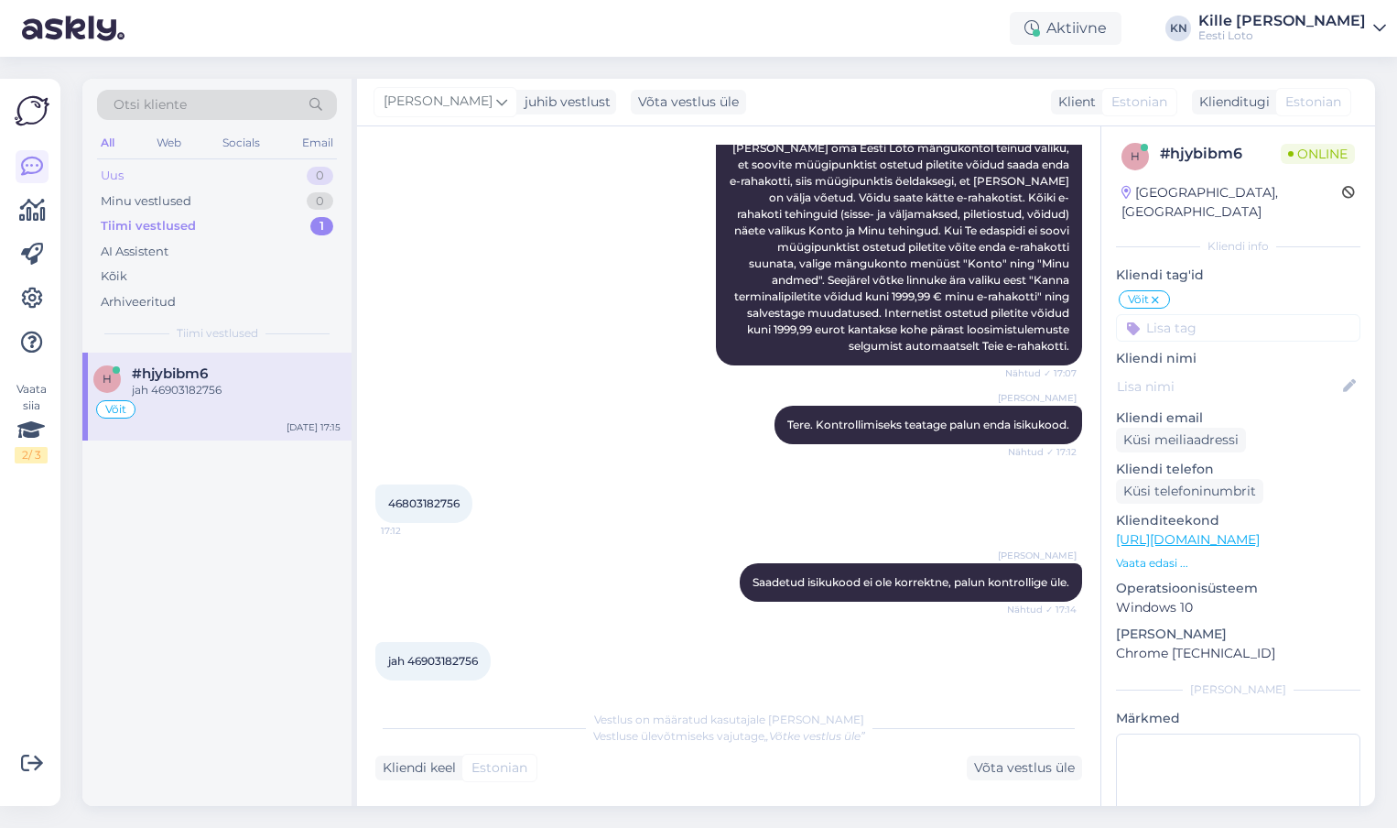
click at [192, 182] on div "Uus 0" at bounding box center [217, 176] width 240 height 26
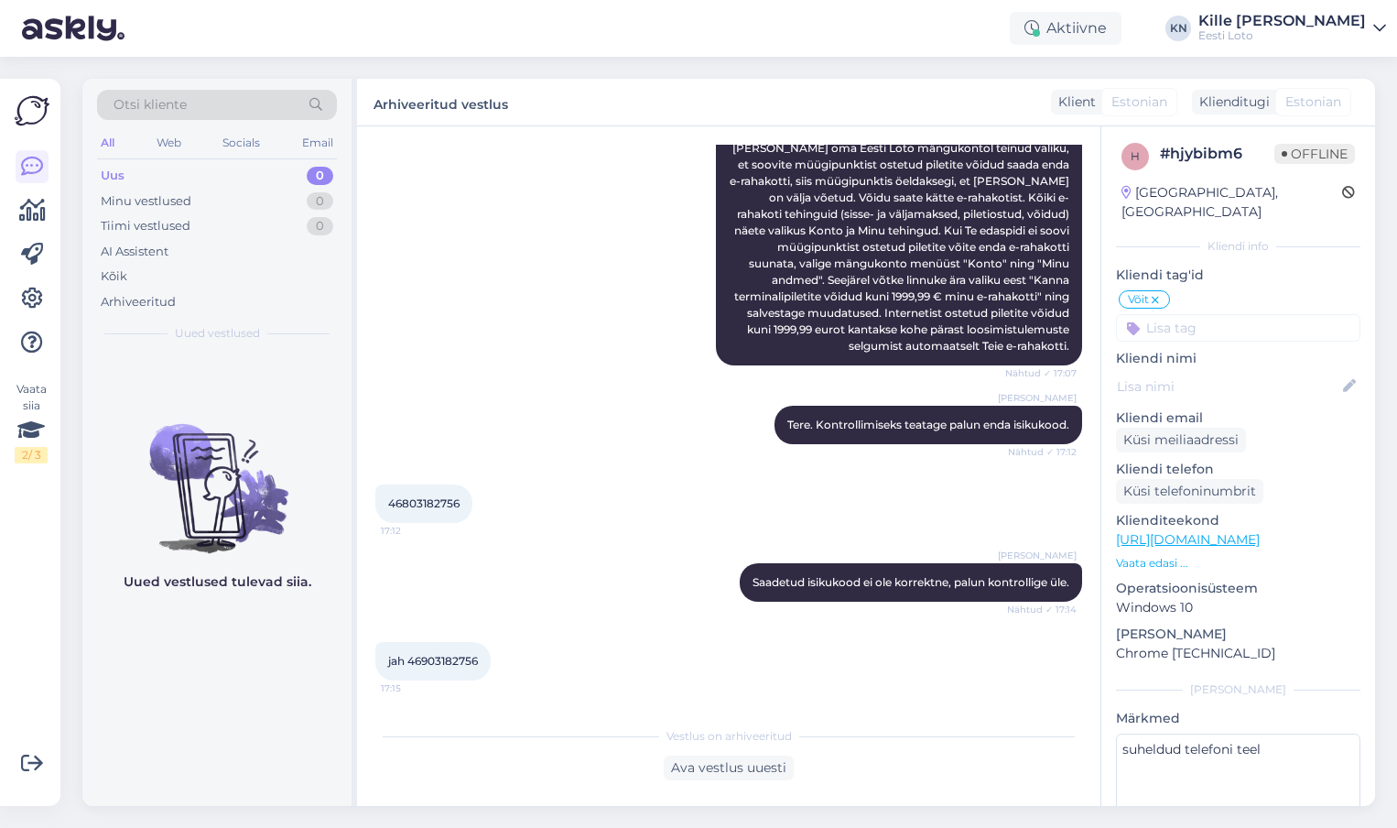
scroll to position [420, 0]
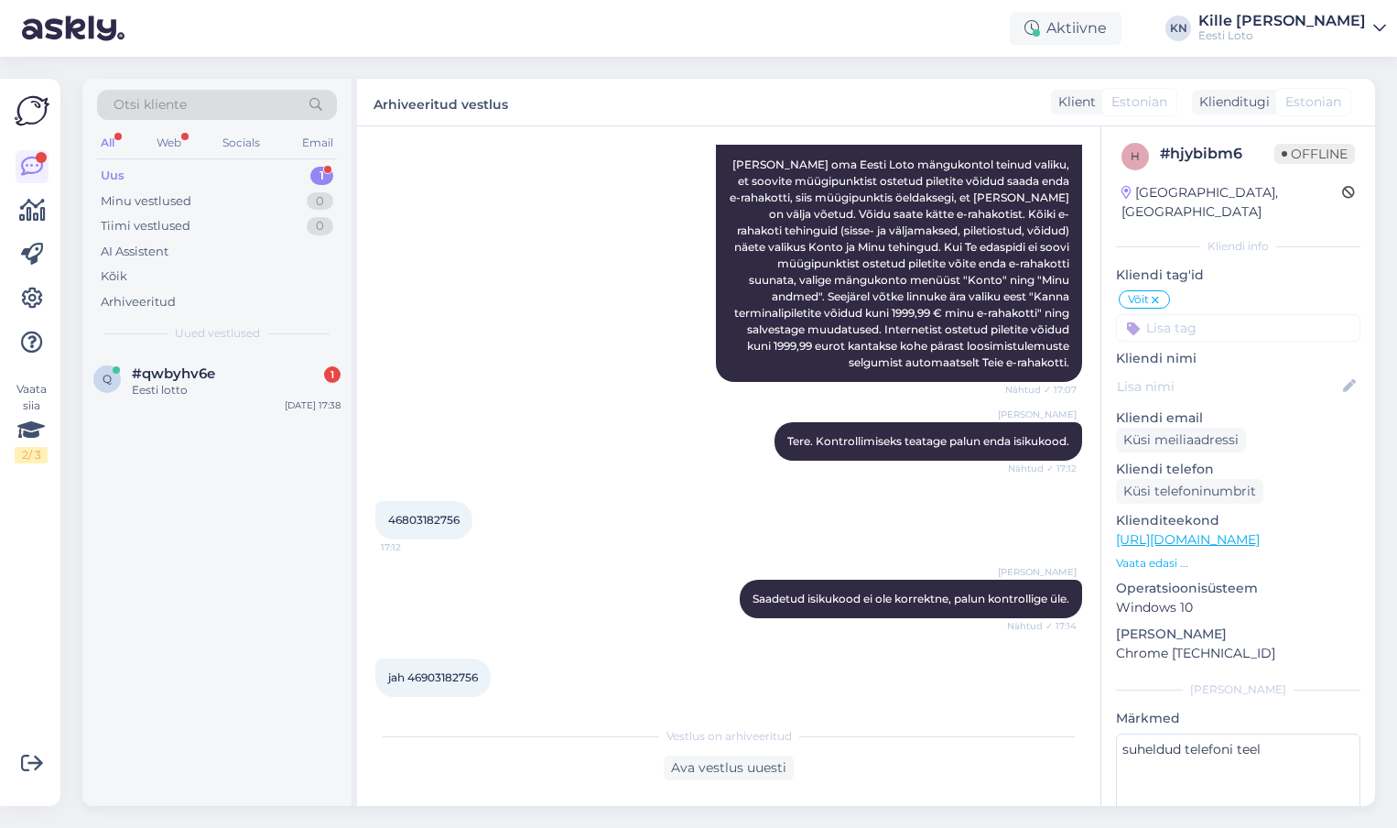
click at [166, 440] on div "q #qwbyhv6e 1 Eesti lotto [DATE] 17:38" at bounding box center [216, 579] width 269 height 453
click at [177, 405] on div "q #qwbyhv6e 1 Eesti lotto [DATE] 17:38" at bounding box center [216, 386] width 269 height 66
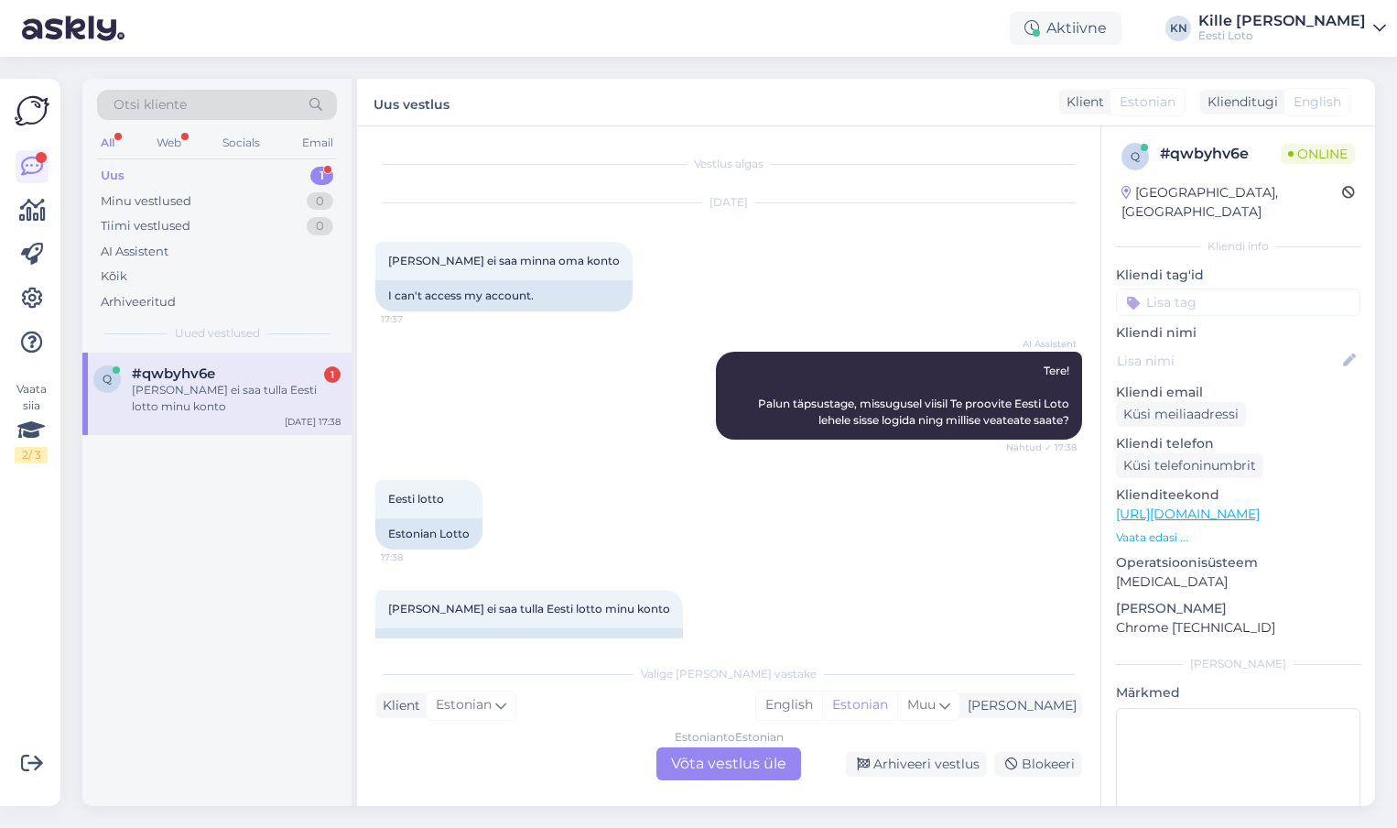
scroll to position [41, 0]
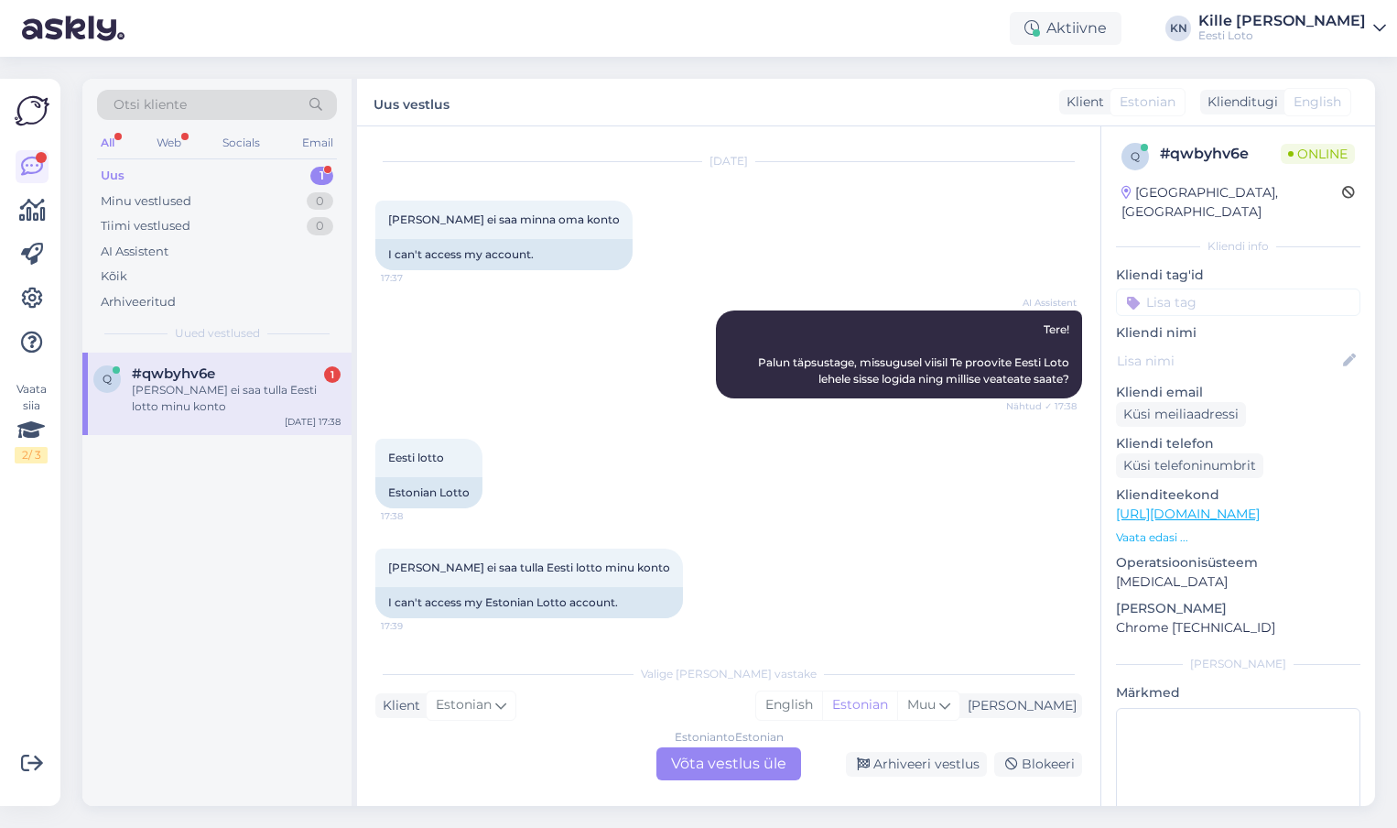
click at [722, 745] on div "Valige [PERSON_NAME] vastake Klient Estonian Mina English Estonian Muu Estonian…" at bounding box center [728, 717] width 707 height 125
click at [720, 753] on div "Estonian to Estonian Võta vestlus üle" at bounding box center [729, 763] width 145 height 33
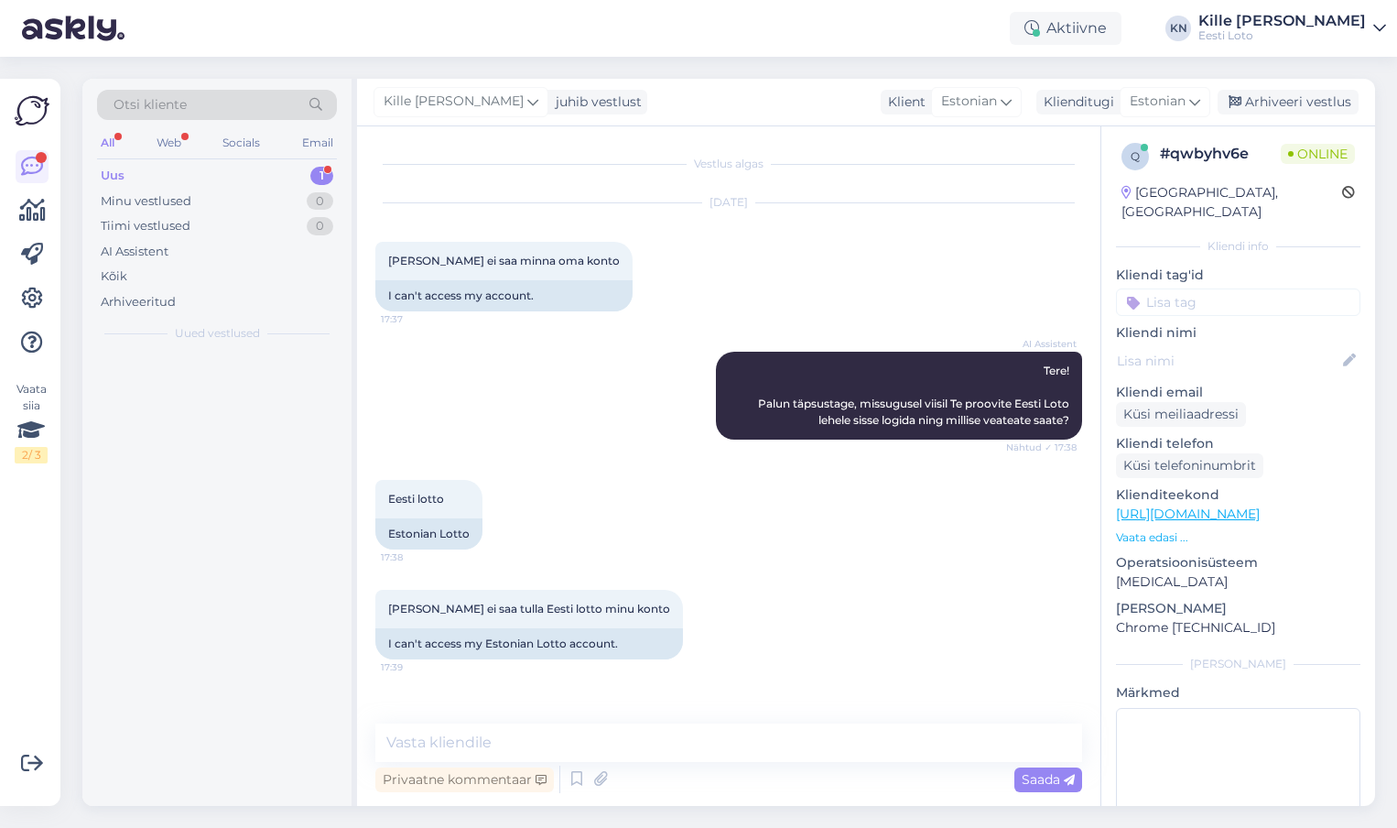
scroll to position [0, 0]
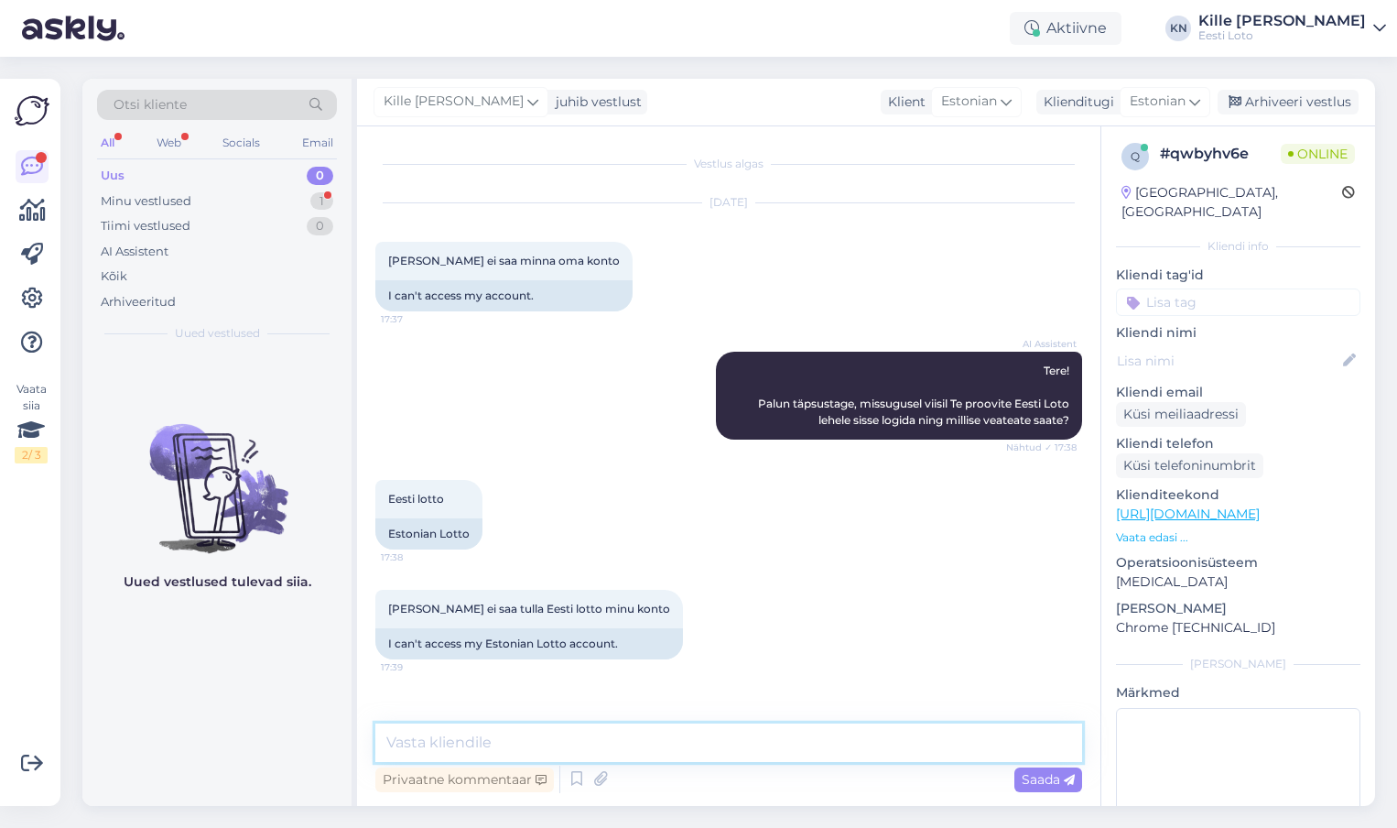
click at [667, 744] on textarea at bounding box center [728, 742] width 707 height 38
click at [866, 739] on textarea "Palun täpsustage, kas logite sisse Smart-ID, Mobiil-ID, ID-kaardi võ salasõnaga?" at bounding box center [728, 742] width 707 height 38
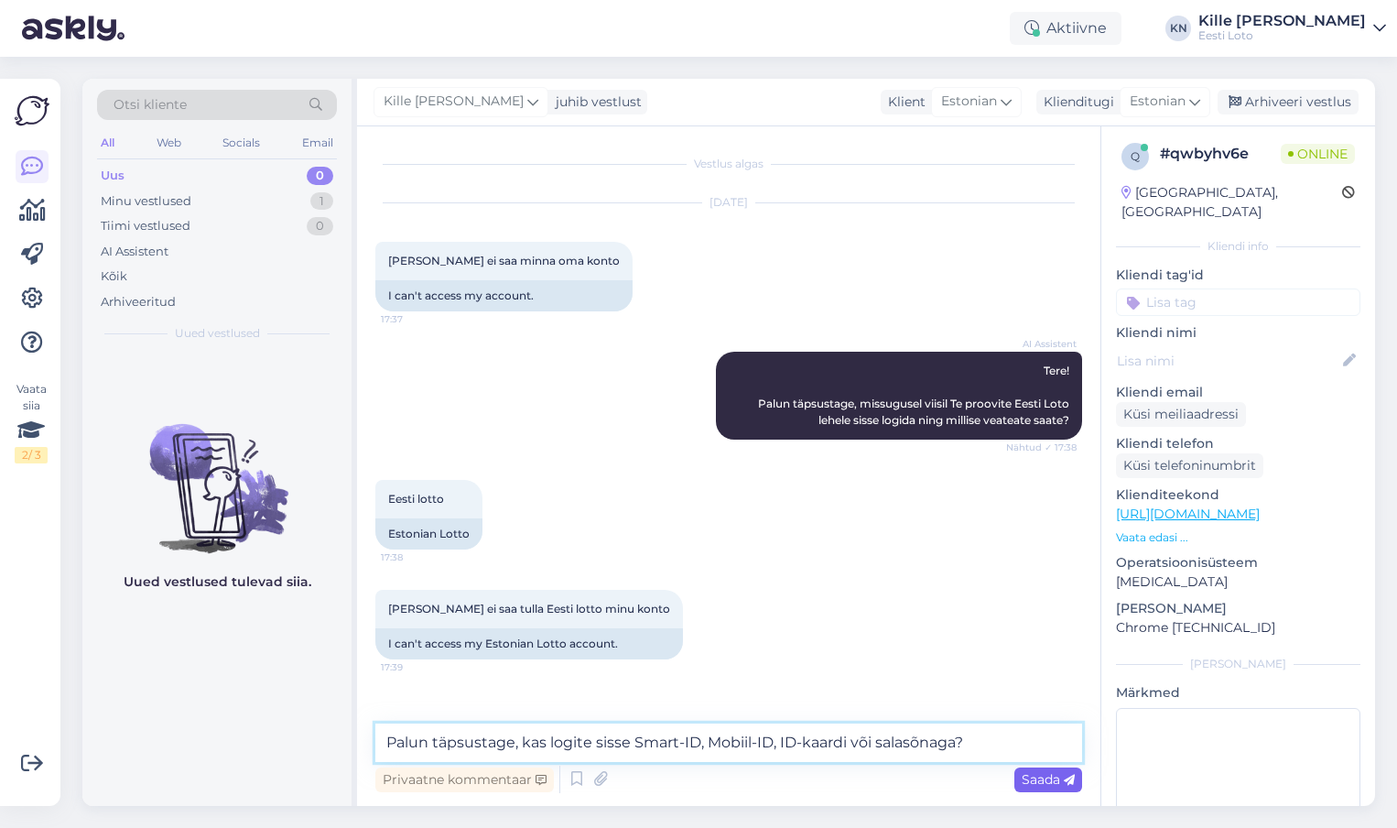
type textarea "Palun täpsustage, kas logite sisse Smart-ID, Mobiil-ID, ID-kaardi või salasõnag…"
click at [1054, 781] on span "Saada" at bounding box center [1048, 779] width 53 height 16
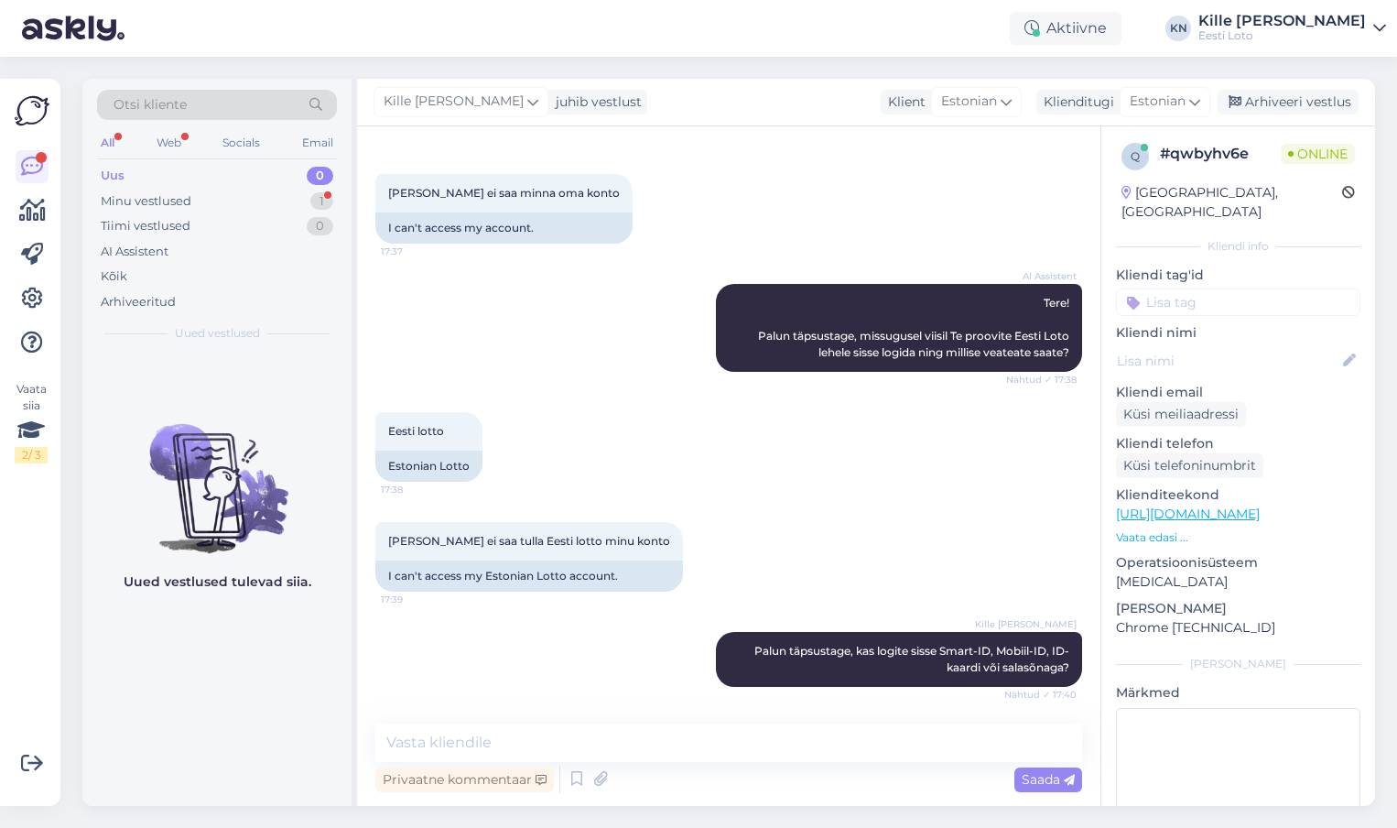
scroll to position [147, 0]
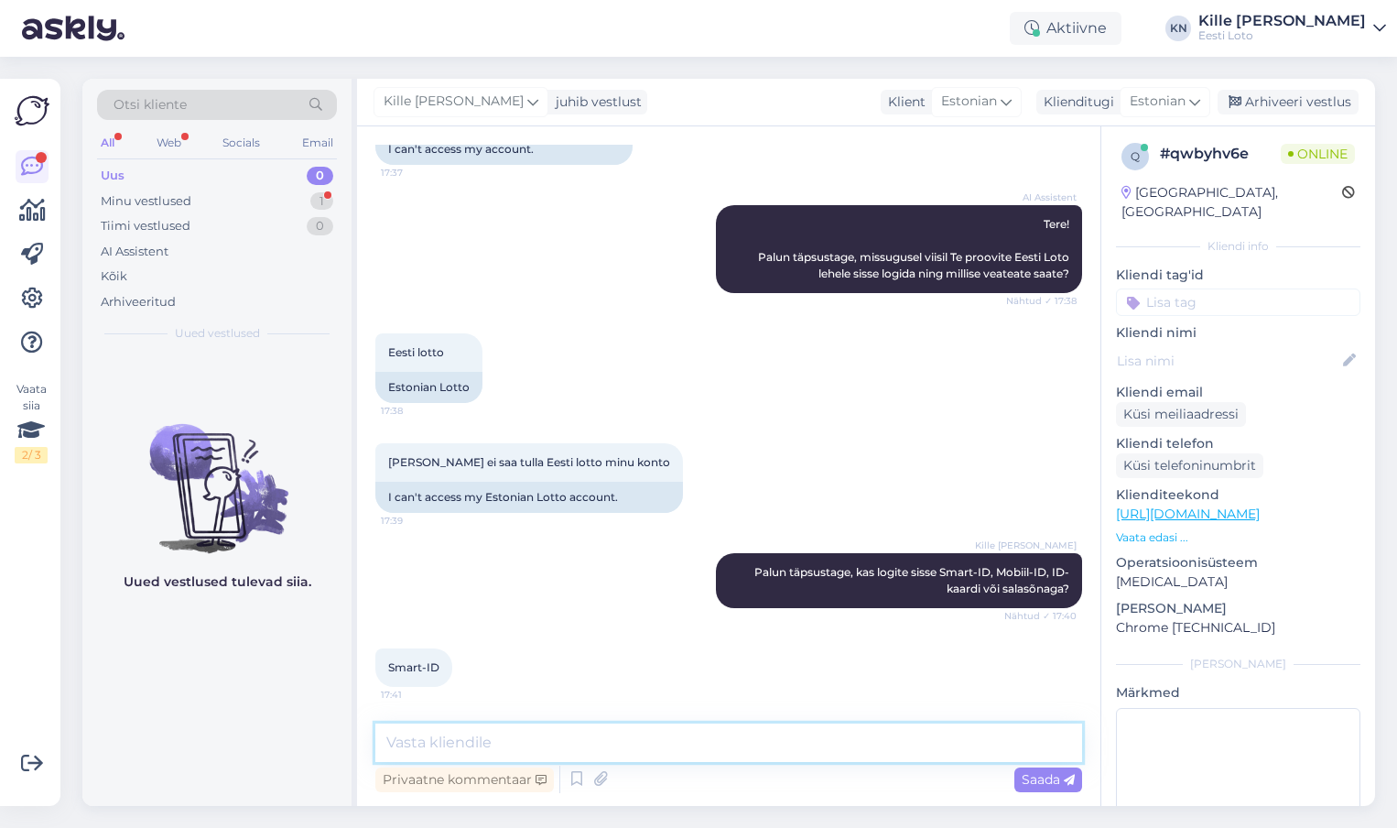
click at [687, 755] on textarea at bounding box center [728, 742] width 707 height 38
click at [680, 733] on textarea at bounding box center [728, 742] width 707 height 38
paste textarea "Soovitame kustutada veebilehitseja vahemälu ja kasutada võimaluse korral erinev…"
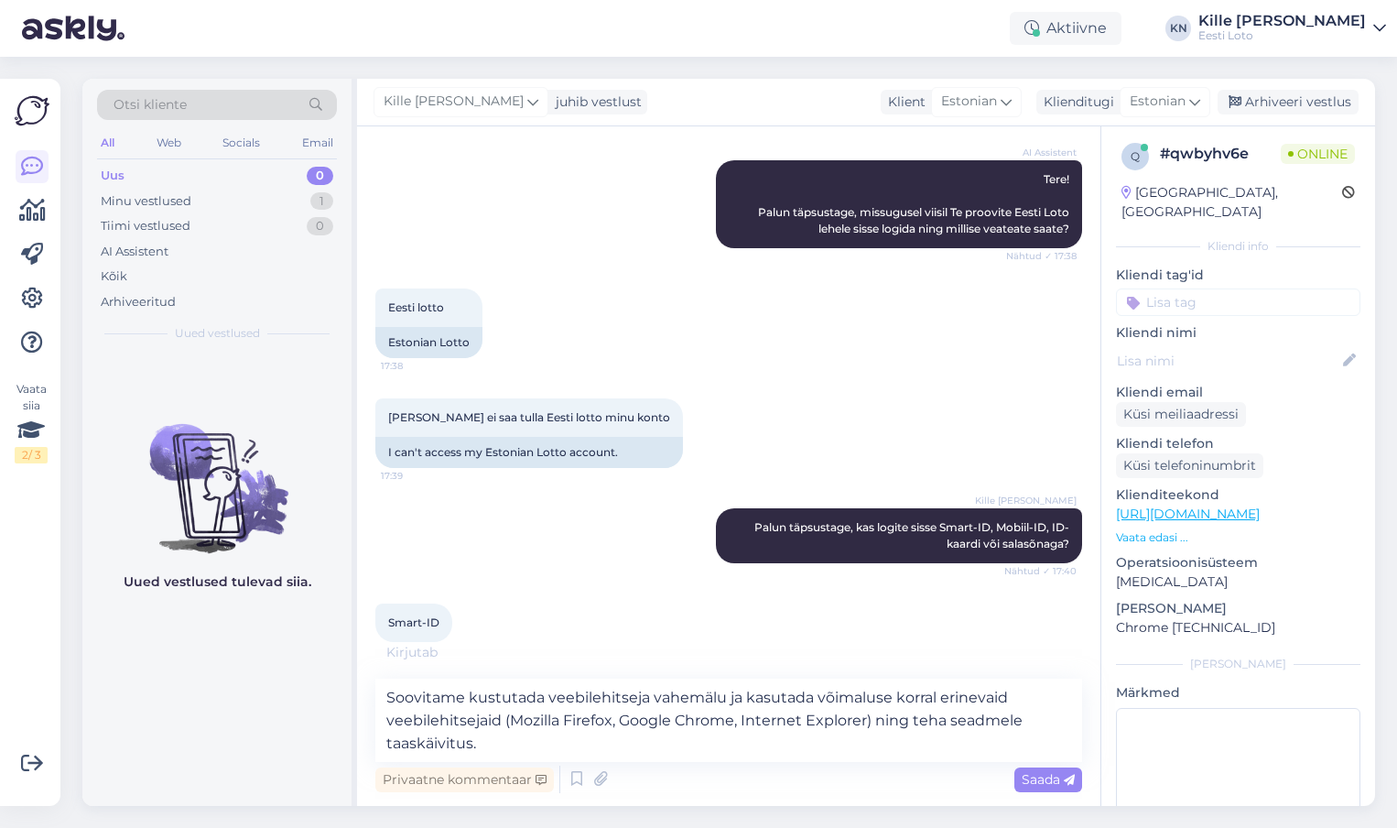
scroll to position [270, 0]
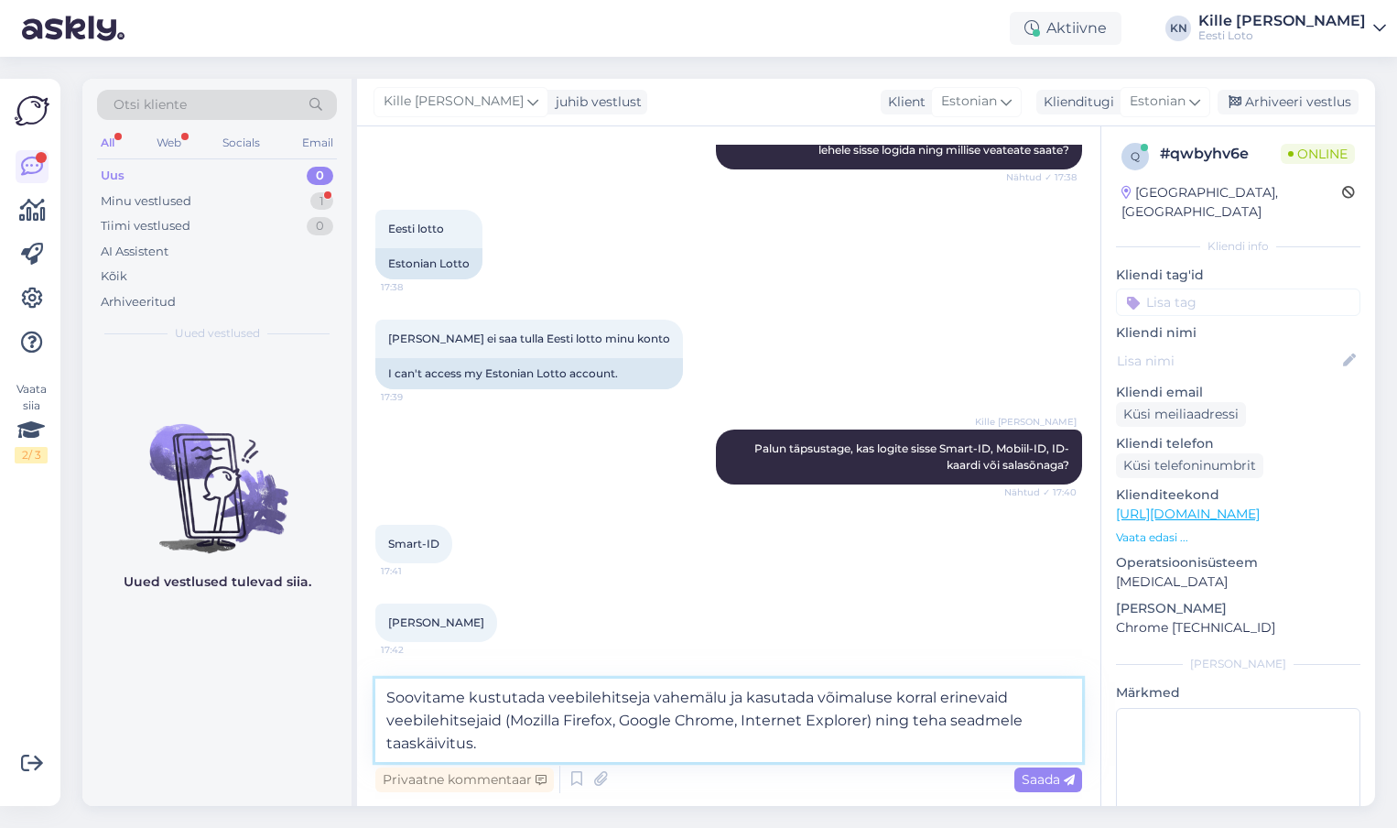
drag, startPoint x: 938, startPoint y: 760, endPoint x: 881, endPoint y: 720, distance: 69.6
click at [881, 720] on textarea "Soovitame kustutada veebilehitseja vahemälu ja kasutada võimaluse korral erinev…" at bounding box center [728, 719] width 707 height 83
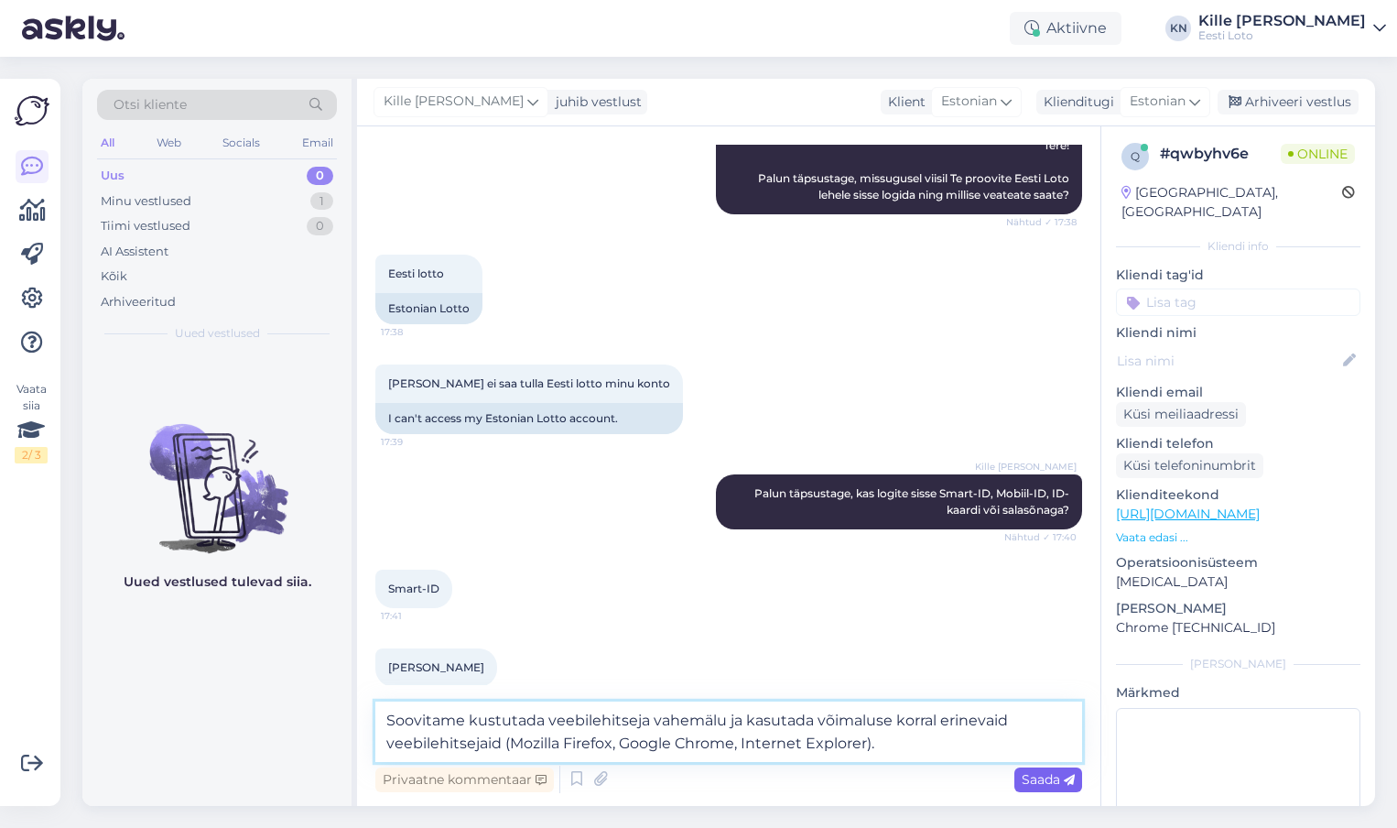
type textarea "Soovitame kustutada veebilehitseja vahemälu ja kasutada võimaluse korral erinev…"
click at [1023, 776] on span "Saada" at bounding box center [1048, 779] width 53 height 16
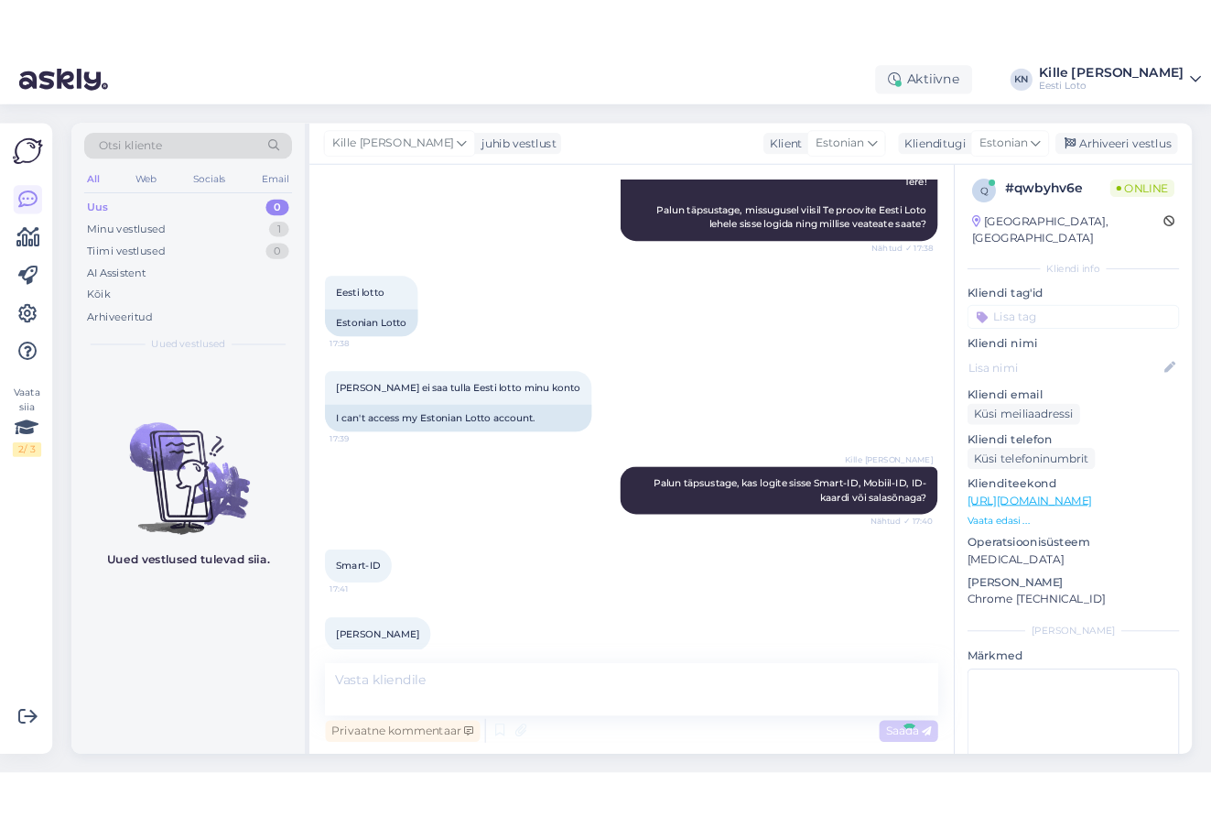
scroll to position [337, 0]
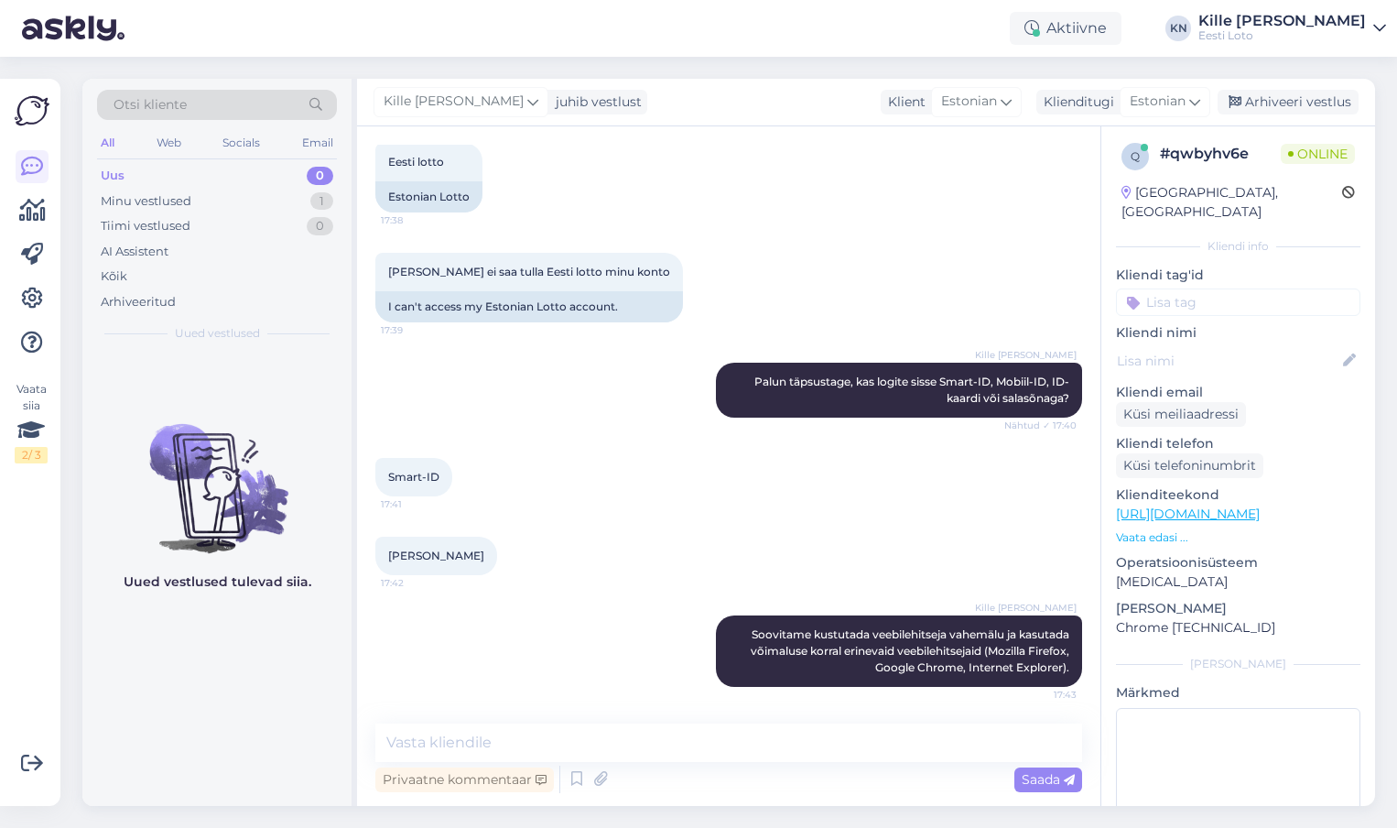
click at [1269, 288] on input at bounding box center [1238, 301] width 244 height 27
type input "smart"
click at [1237, 347] on span "Smart-ID probleem" at bounding box center [1201, 352] width 108 height 11
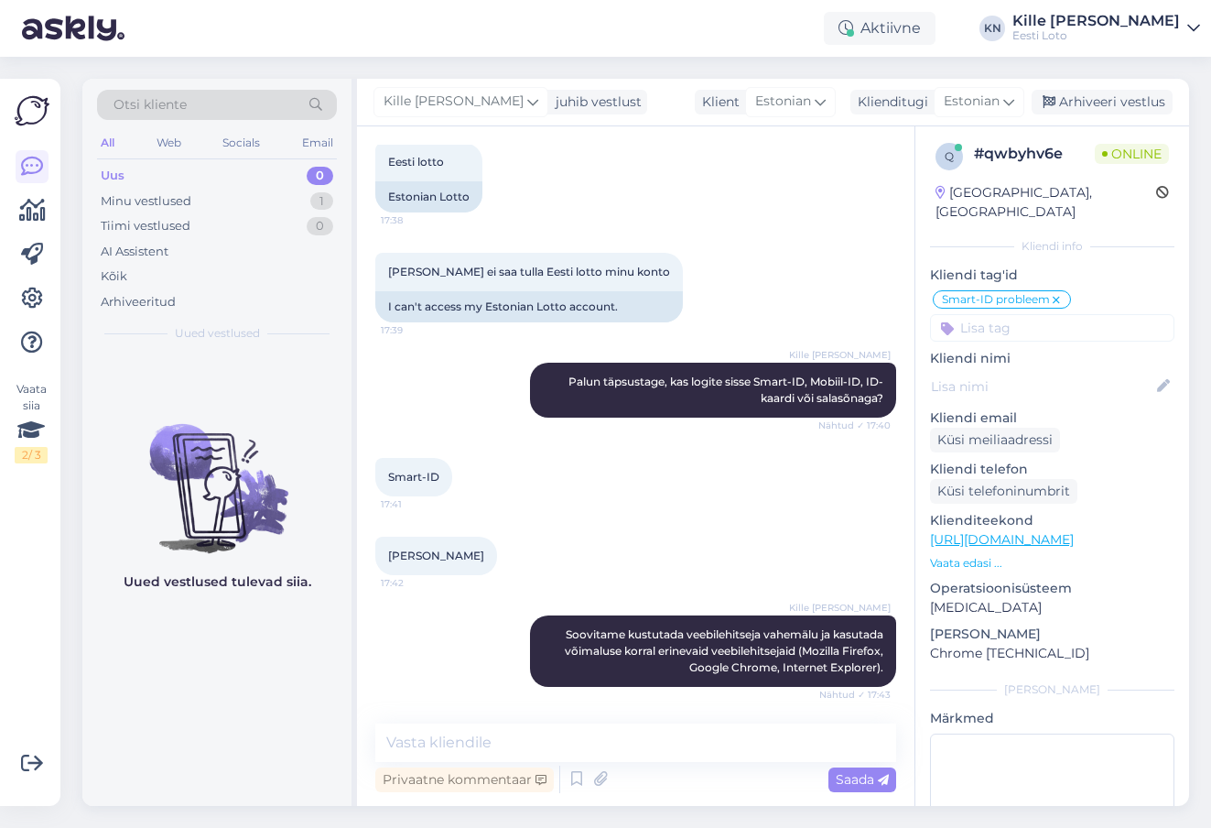
click at [229, 186] on div "Uus 0" at bounding box center [217, 176] width 240 height 26
